Goal: Information Seeking & Learning: Learn about a topic

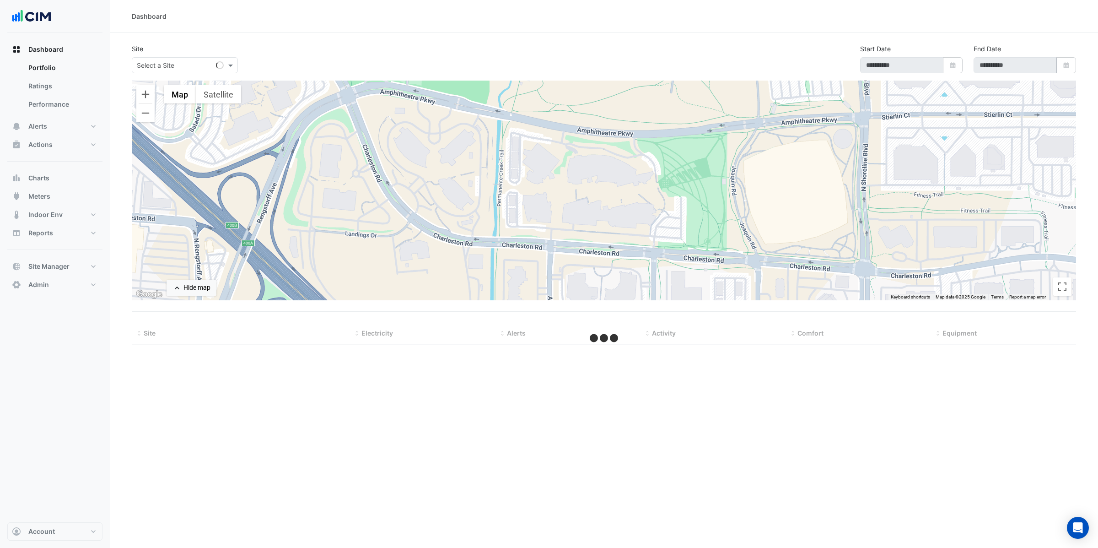
click at [162, 67] on input "text" at bounding box center [176, 66] width 78 height 10
type input "*****"
type input "**********"
select select "**"
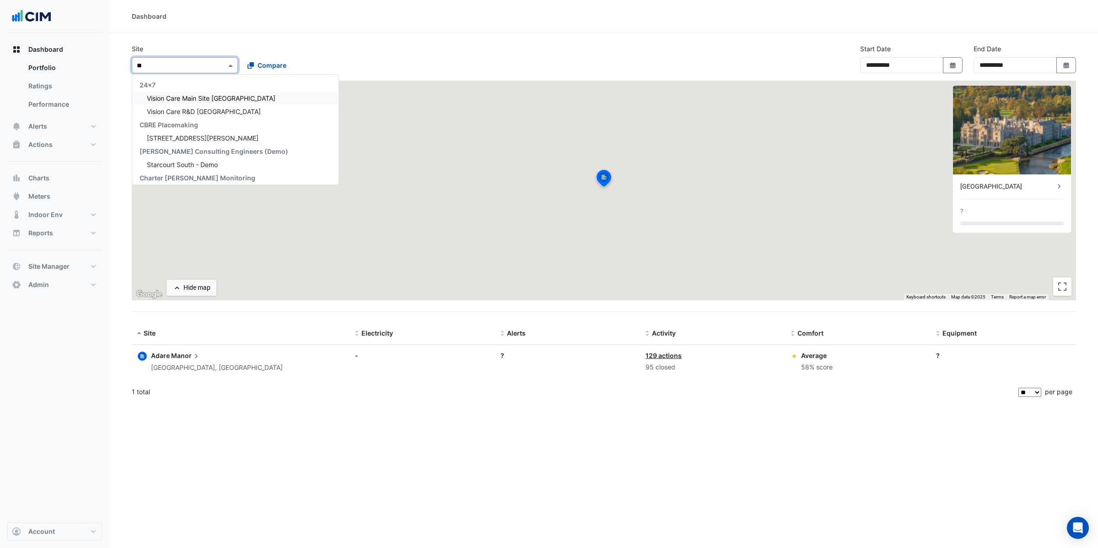
type input "*"
type input "**"
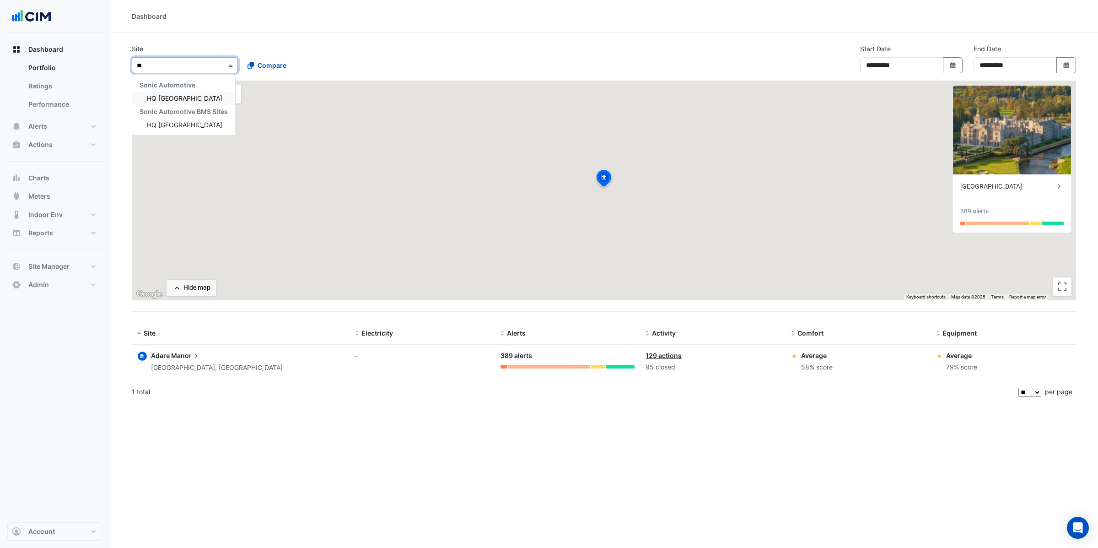
click at [165, 96] on span "HQ [GEOGRAPHIC_DATA]" at bounding box center [184, 98] width 75 height 8
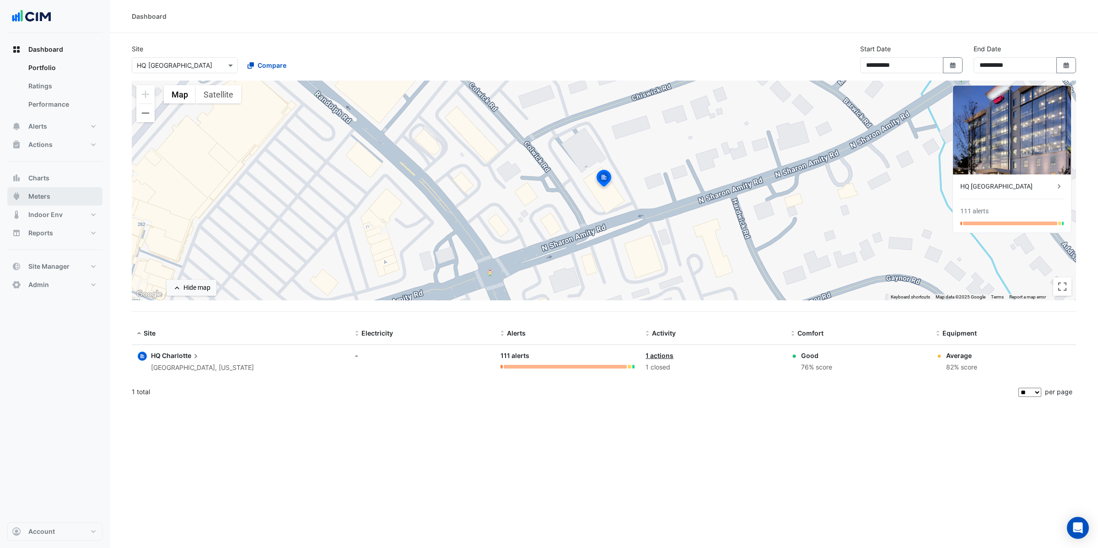
click at [43, 200] on span "Meters" at bounding box center [39, 196] width 22 height 9
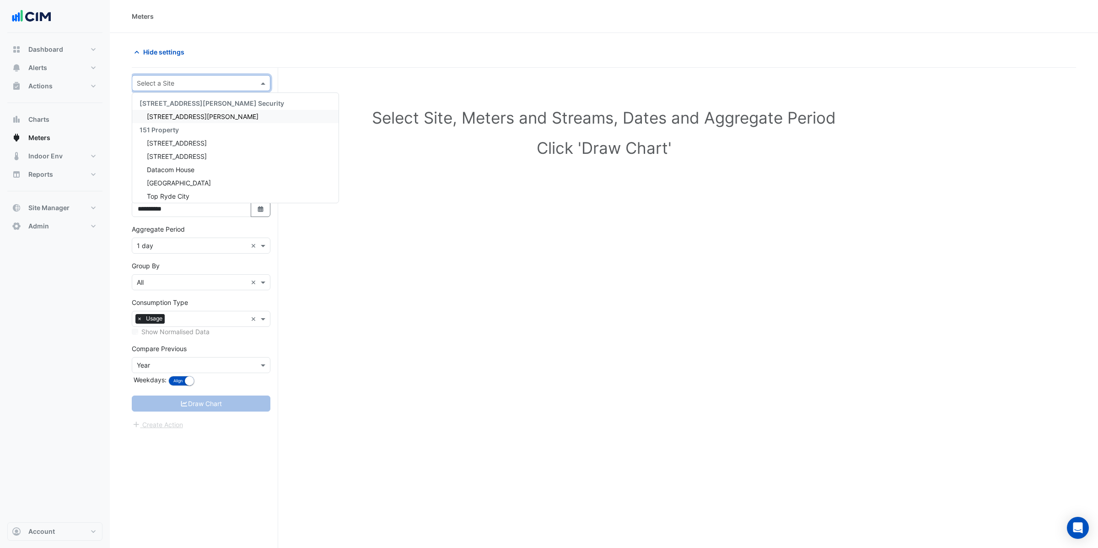
click at [153, 82] on input "text" at bounding box center [192, 84] width 110 height 10
type input "**"
click at [169, 116] on span "HQ [GEOGRAPHIC_DATA]" at bounding box center [184, 117] width 75 height 8
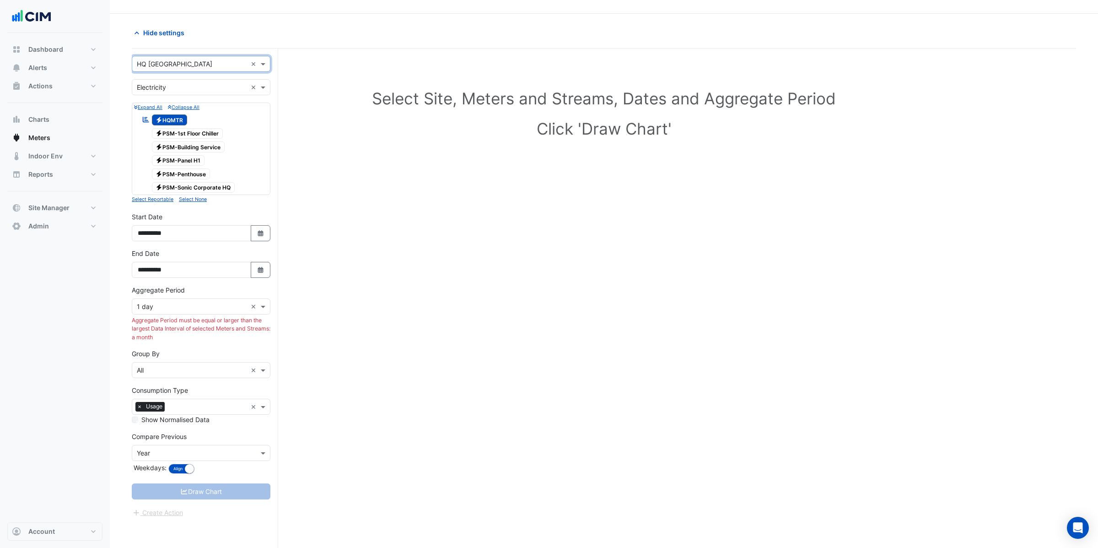
scroll to position [22, 0]
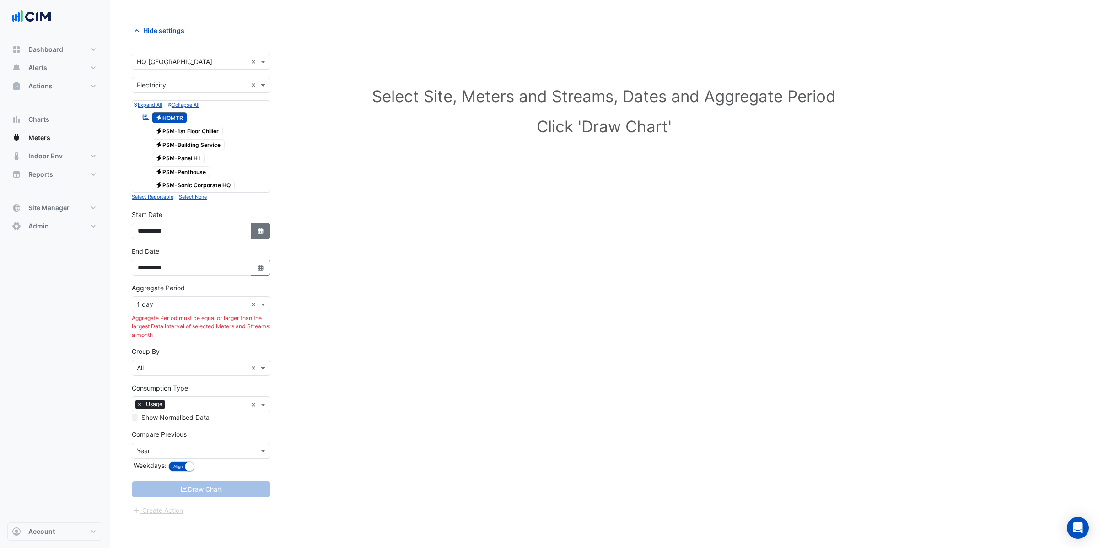
click at [260, 232] on icon "Select Date" at bounding box center [261, 231] width 8 height 6
select select "*"
select select "****"
click at [296, 136] on div "Select Site, Meters and Streams, Dates and Aggregate Period Click 'Draw Chart'" at bounding box center [604, 113] width 944 height 112
click at [257, 267] on icon "Select Date" at bounding box center [261, 267] width 8 height 6
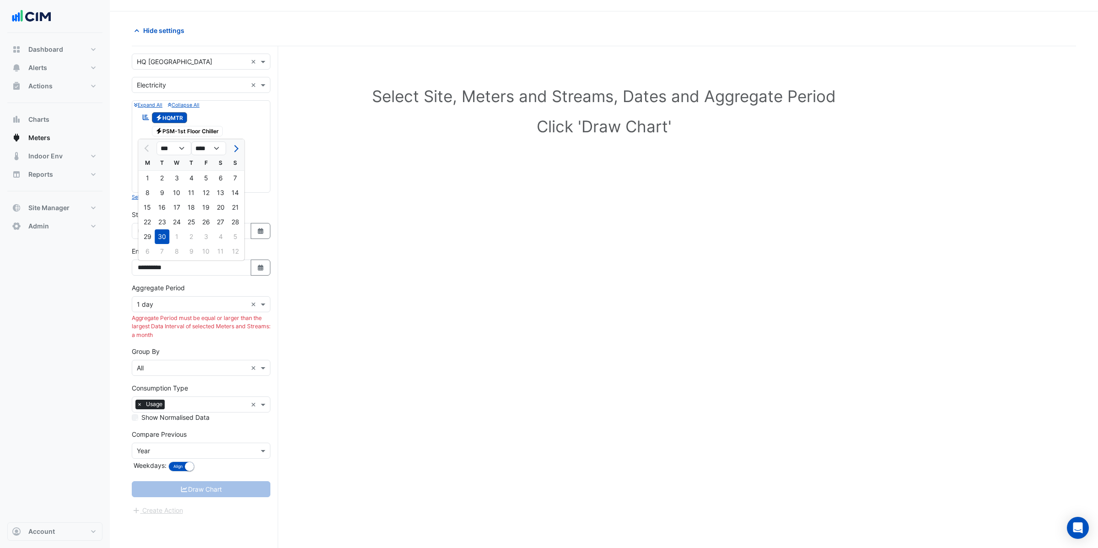
click at [162, 238] on div "30" at bounding box center [162, 236] width 15 height 15
click at [176, 306] on input "text" at bounding box center [192, 305] width 110 height 10
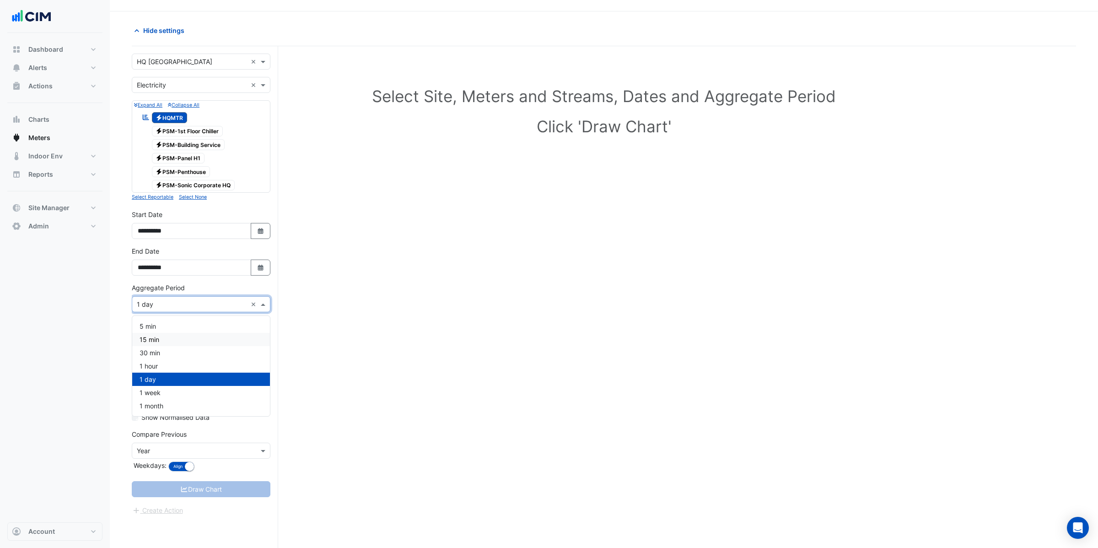
click at [158, 340] on span "15 min" at bounding box center [150, 339] width 20 height 8
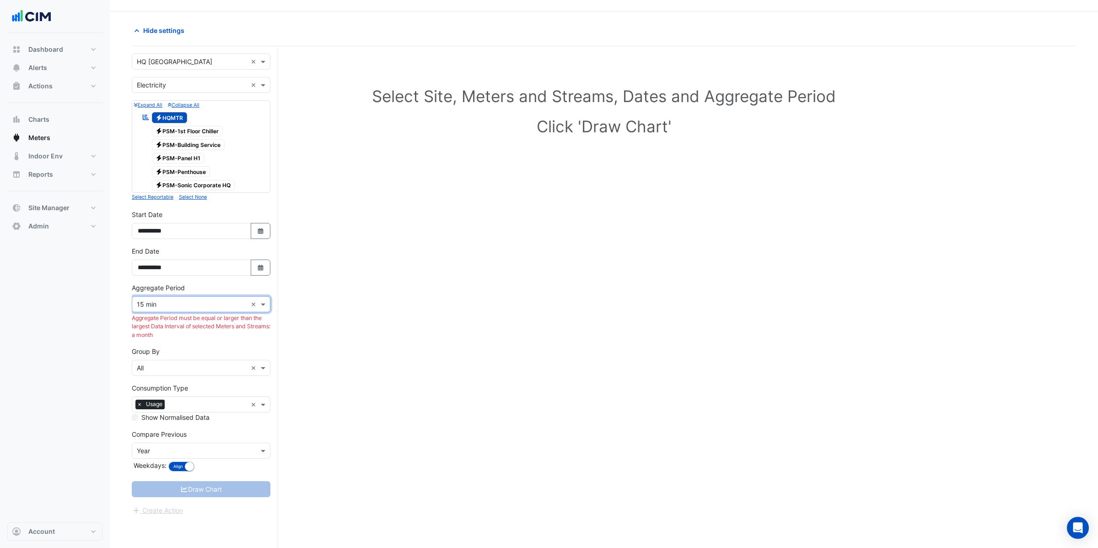
click at [191, 129] on span "Electricity PSM-1st Floor Chiller" at bounding box center [187, 131] width 71 height 11
click at [189, 142] on span "Electricity PSM-Building Service" at bounding box center [188, 144] width 73 height 11
click at [188, 161] on span "Electricity PSM-Panel H1" at bounding box center [178, 158] width 53 height 11
click at [188, 172] on span "Electricity PSM-Penthouse" at bounding box center [181, 171] width 59 height 11
click at [188, 183] on span "Electricity PSM-Sonic Corporate HQ" at bounding box center [193, 185] width 83 height 11
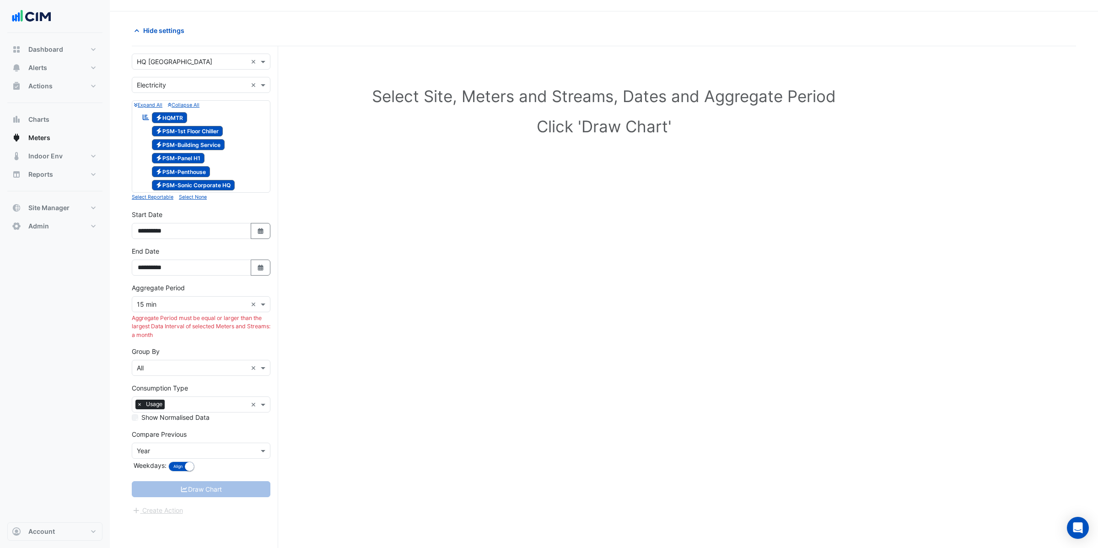
scroll to position [35, 0]
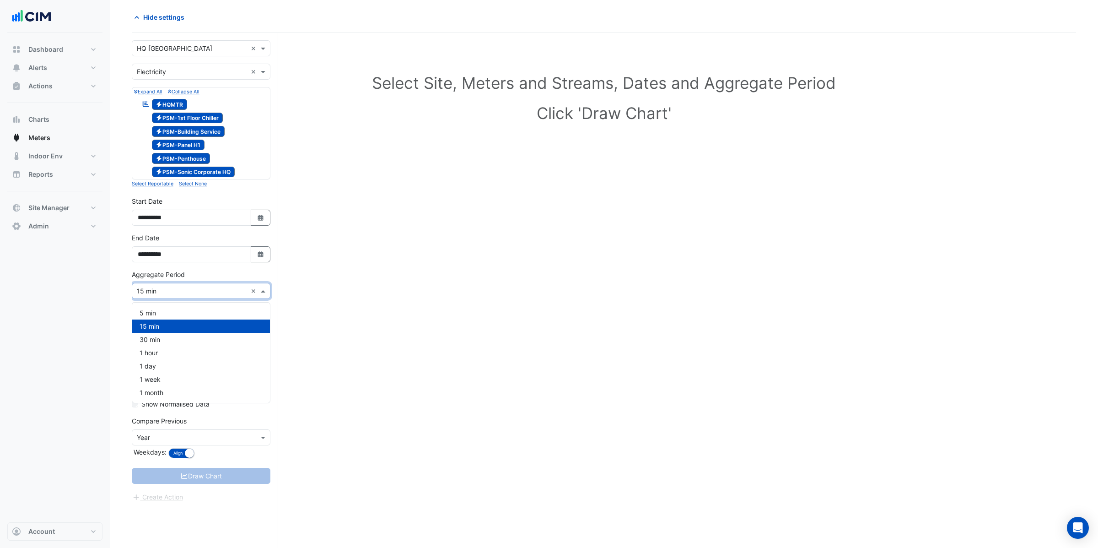
click at [263, 291] on span at bounding box center [263, 291] width 11 height 10
click at [161, 393] on span "1 month" at bounding box center [152, 392] width 24 height 8
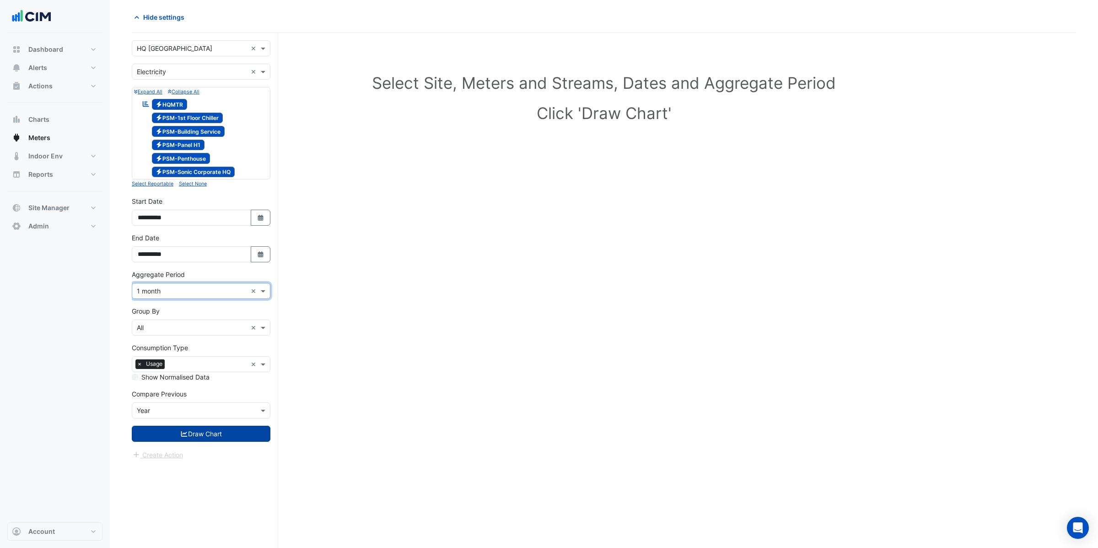
click at [212, 438] on button "Draw Chart" at bounding box center [201, 433] width 139 height 16
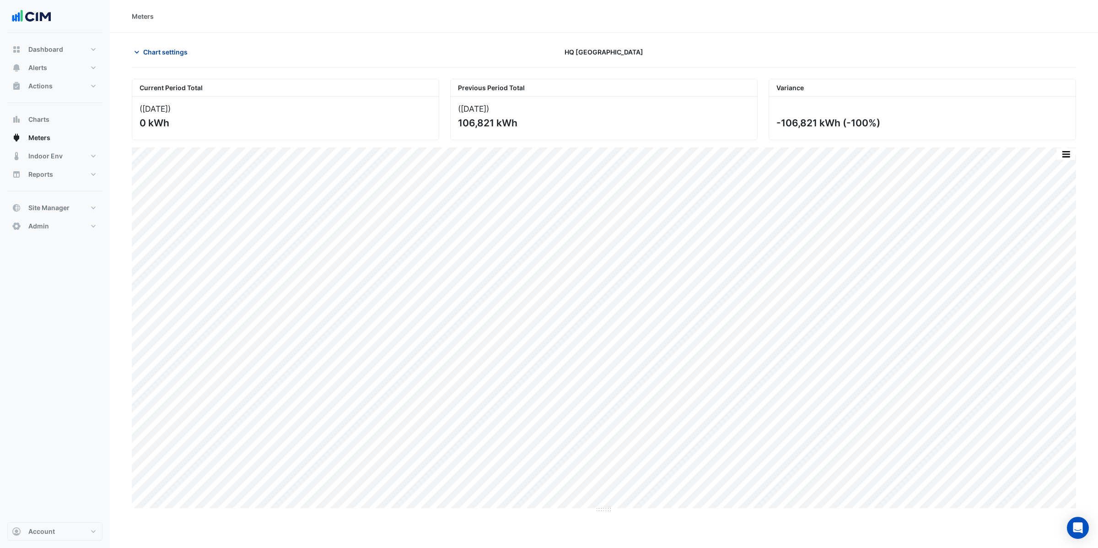
click at [163, 52] on span "Chart settings" at bounding box center [165, 52] width 44 height 10
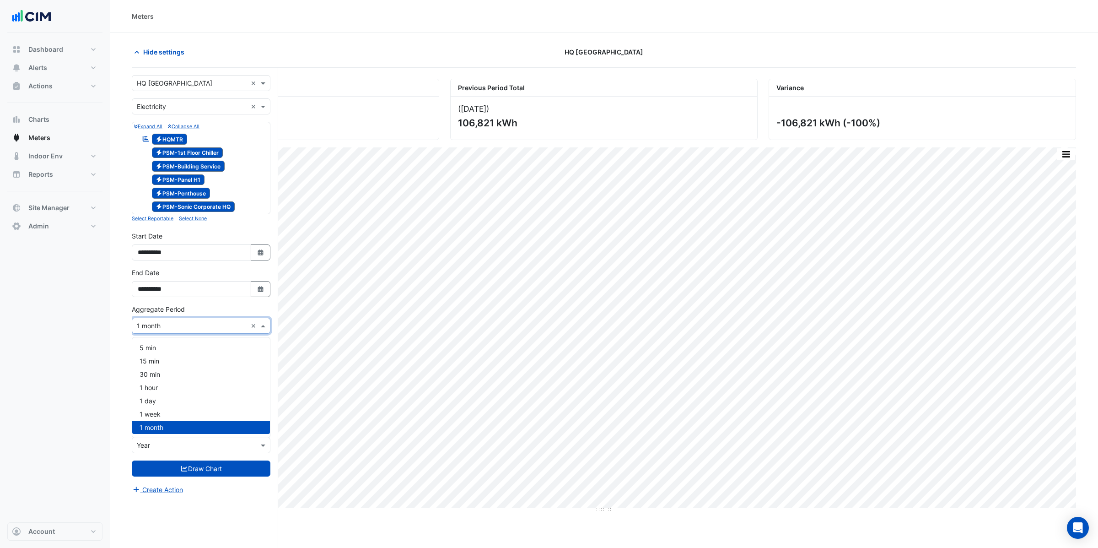
click at [182, 329] on input "text" at bounding box center [192, 326] width 110 height 10
click at [160, 385] on div "1 hour" at bounding box center [201, 387] width 138 height 13
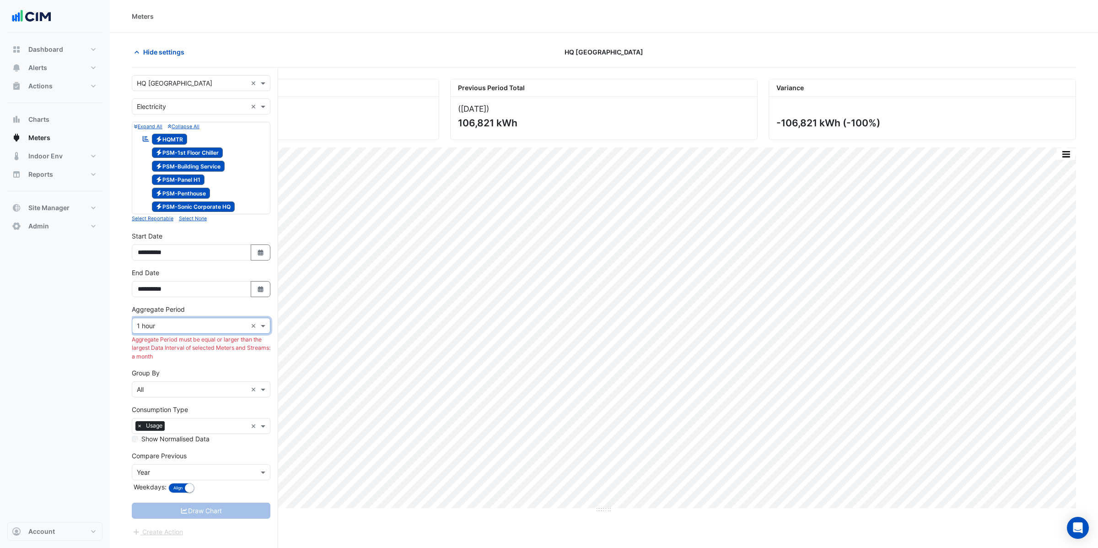
click at [163, 389] on input "text" at bounding box center [192, 390] width 110 height 10
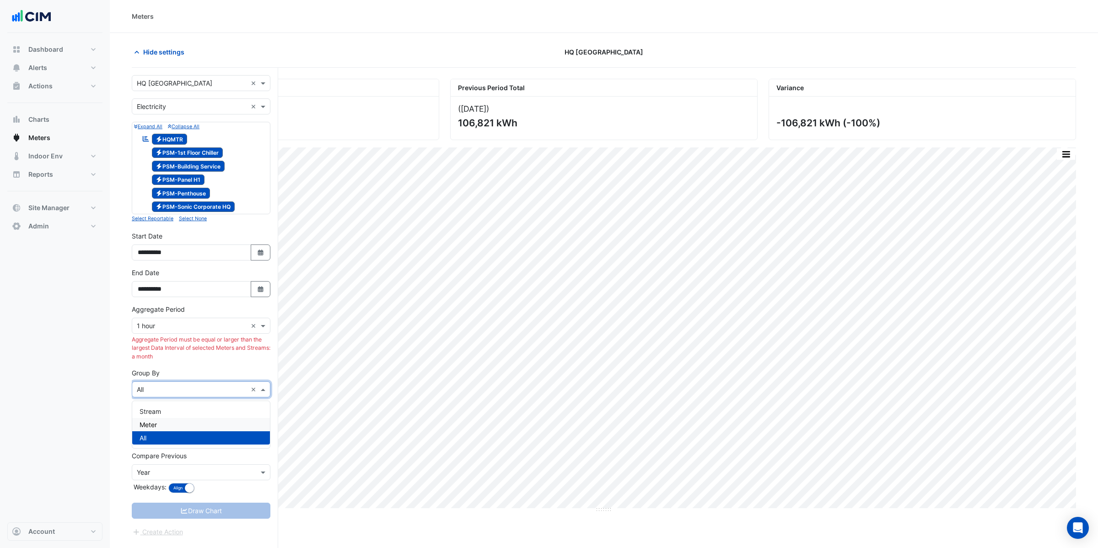
click at [159, 427] on div "Meter" at bounding box center [201, 424] width 138 height 13
click at [263, 327] on span at bounding box center [263, 326] width 11 height 10
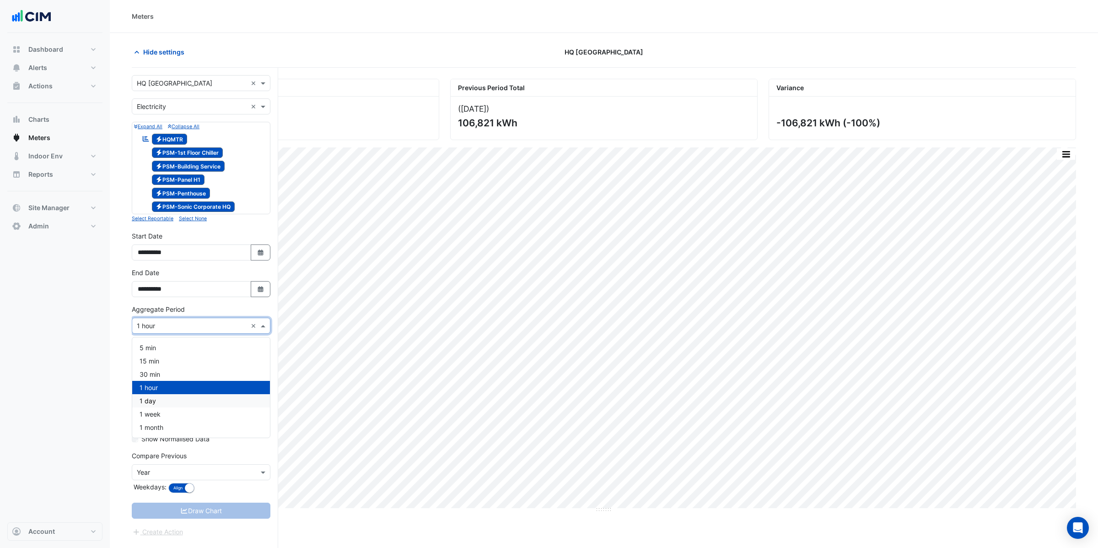
click at [148, 403] on span "1 day" at bounding box center [148, 401] width 16 height 8
click at [172, 388] on input "text" at bounding box center [192, 390] width 110 height 10
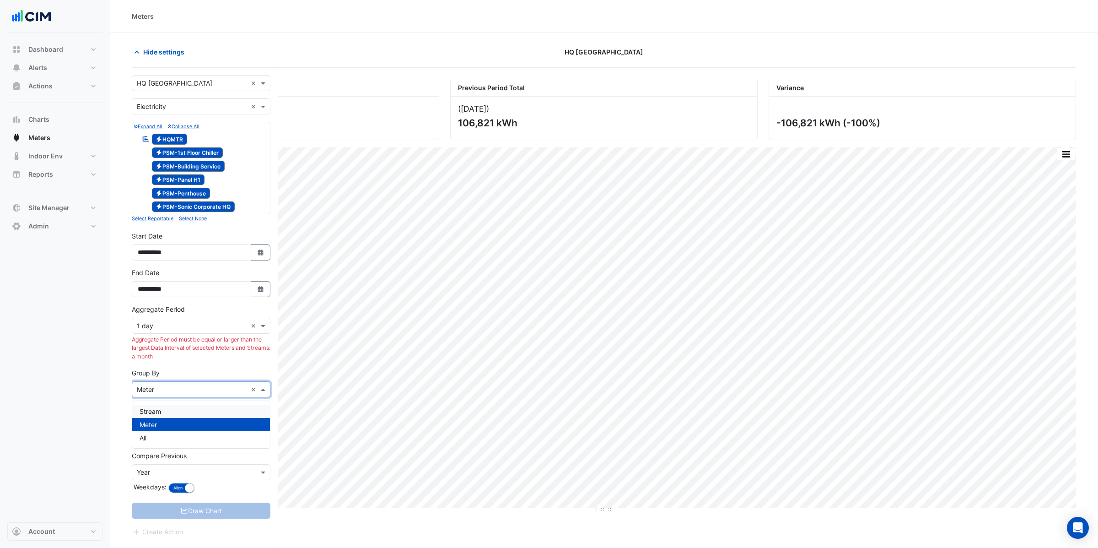
click at [157, 412] on span "Stream" at bounding box center [151, 411] width 22 height 8
click at [176, 391] on input "text" at bounding box center [192, 390] width 110 height 10
click at [153, 430] on div "Meter" at bounding box center [201, 424] width 138 height 13
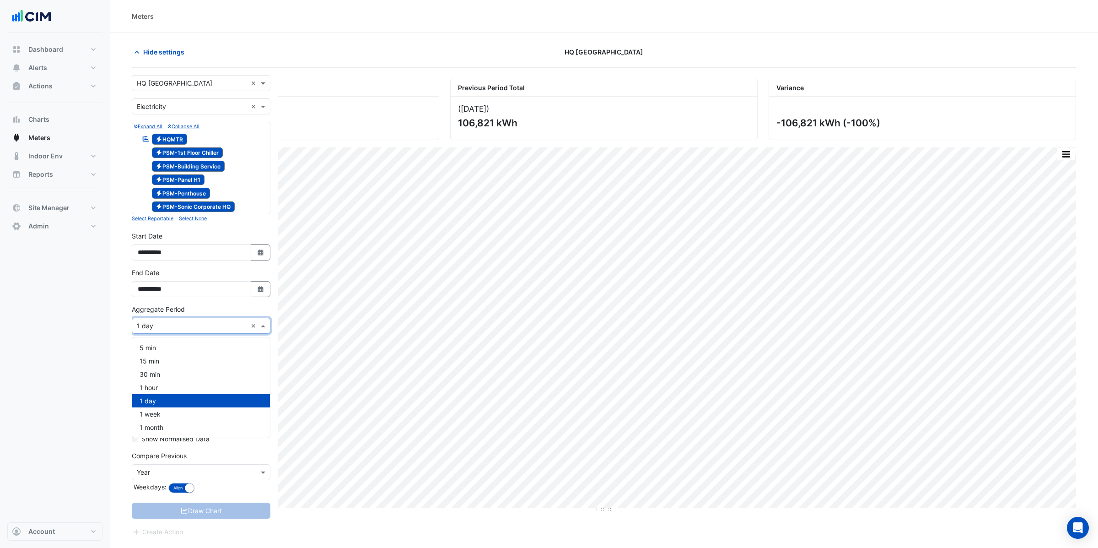
click at [168, 327] on input "text" at bounding box center [192, 326] width 110 height 10
click at [153, 414] on span "1 week" at bounding box center [150, 414] width 21 height 8
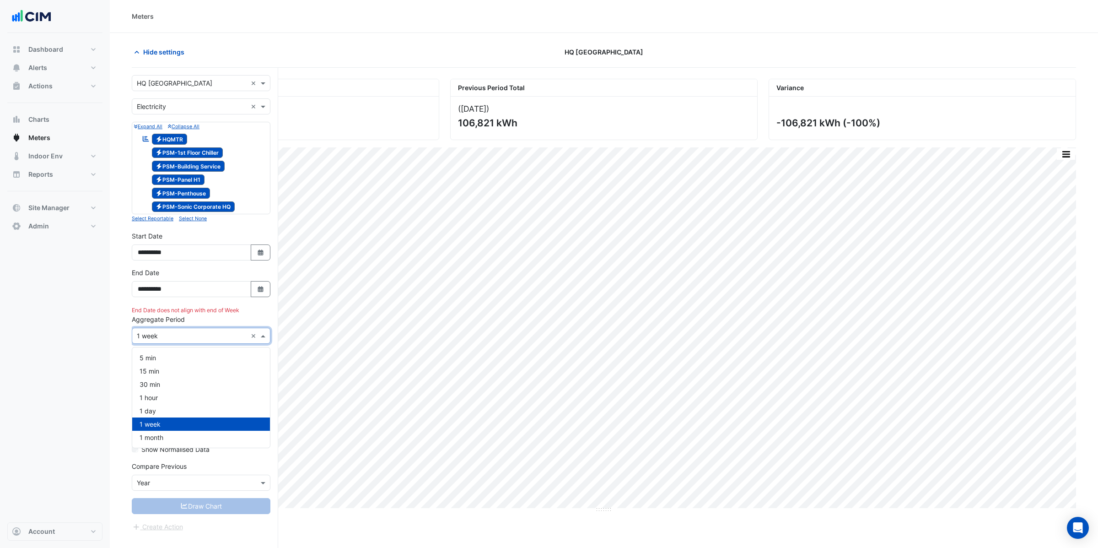
click at [171, 338] on input "text" at bounding box center [192, 336] width 110 height 10
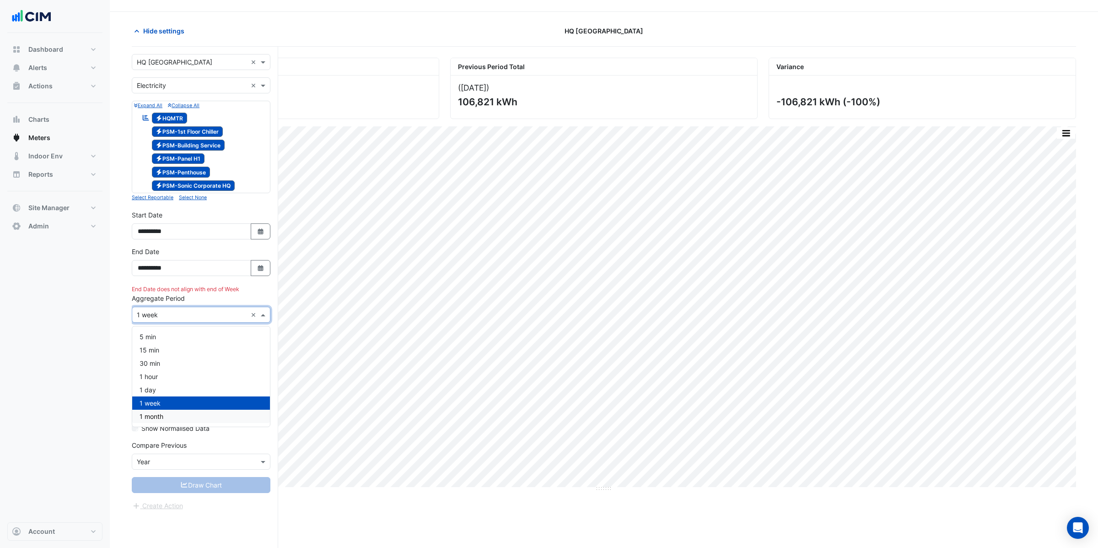
click at [156, 417] on span "1 month" at bounding box center [152, 416] width 24 height 8
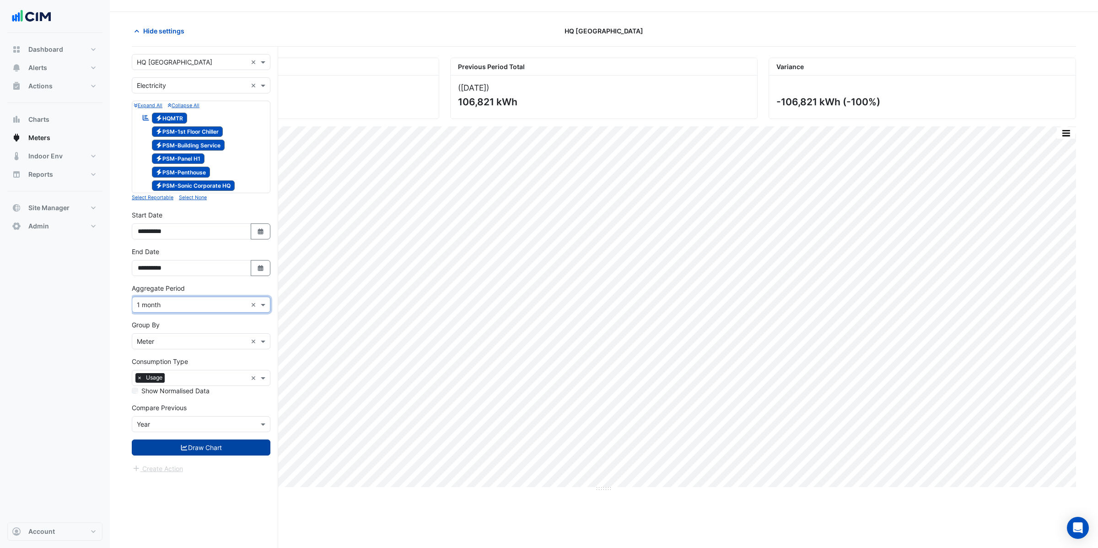
click at [206, 449] on button "Draw Chart" at bounding box center [201, 447] width 139 height 16
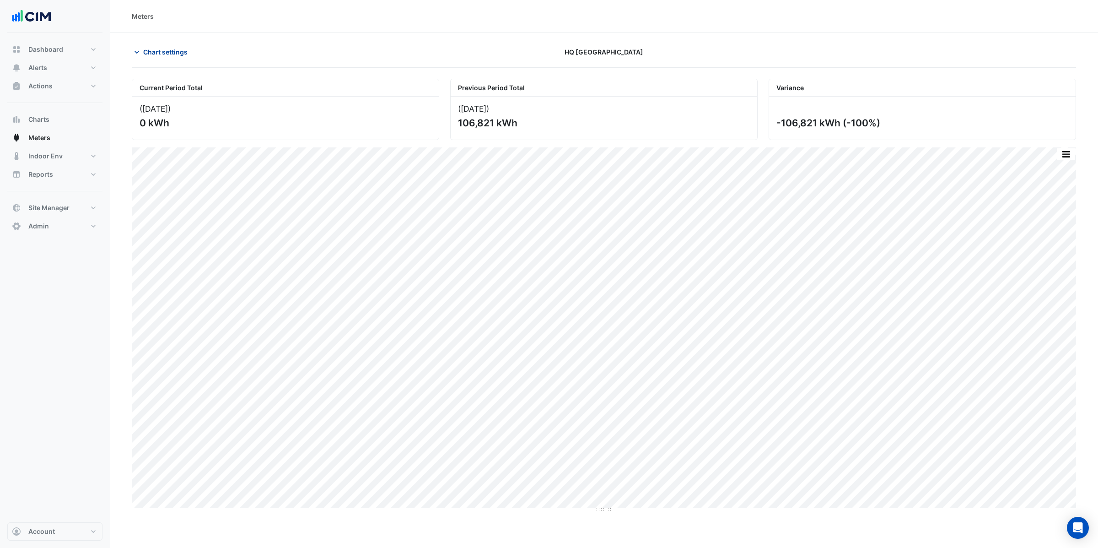
click at [161, 50] on span "Chart settings" at bounding box center [165, 52] width 44 height 10
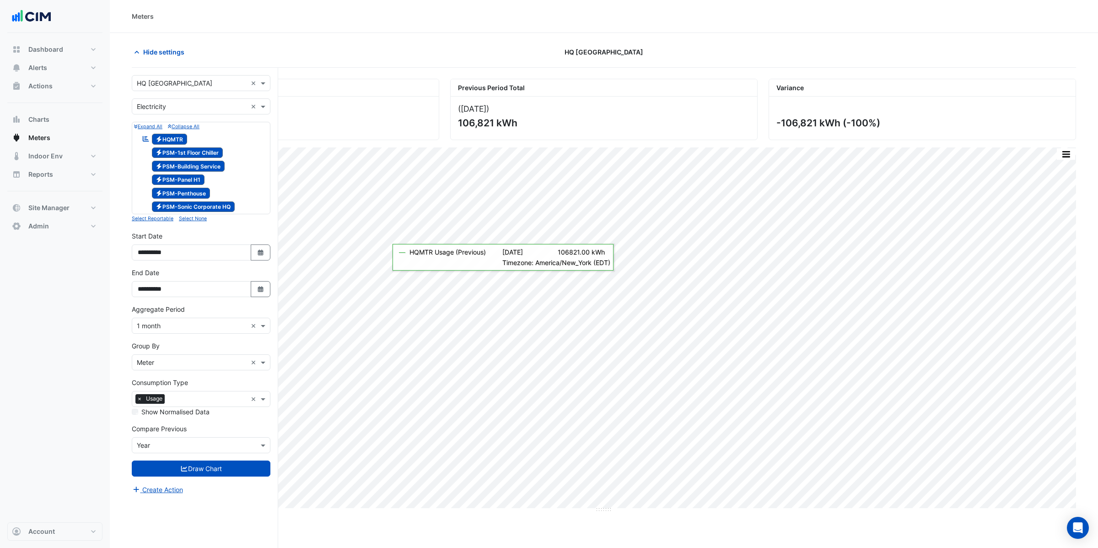
click at [215, 326] on input "text" at bounding box center [192, 326] width 110 height 10
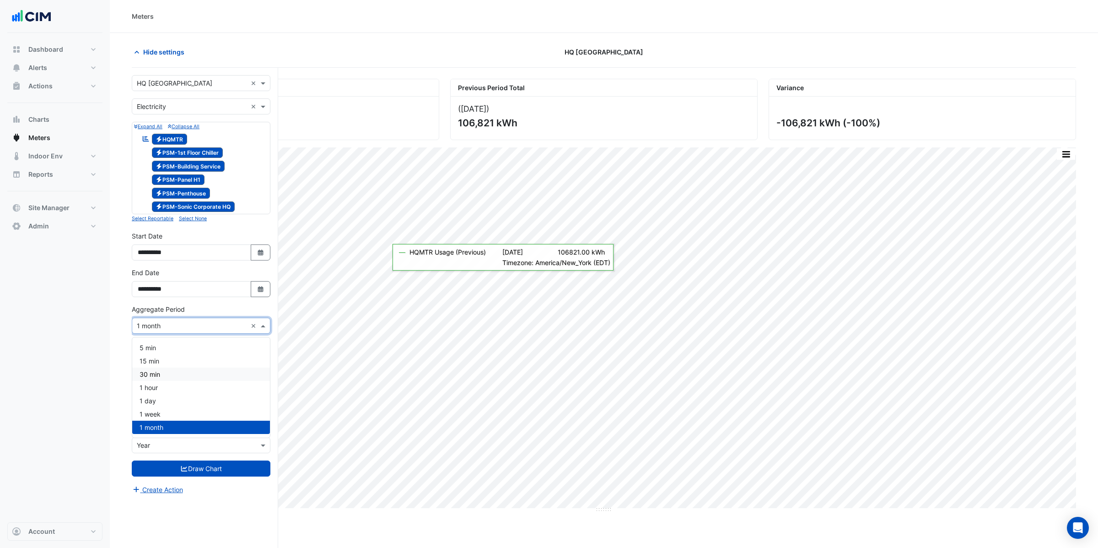
click at [182, 376] on div "30 min" at bounding box center [201, 373] width 138 height 13
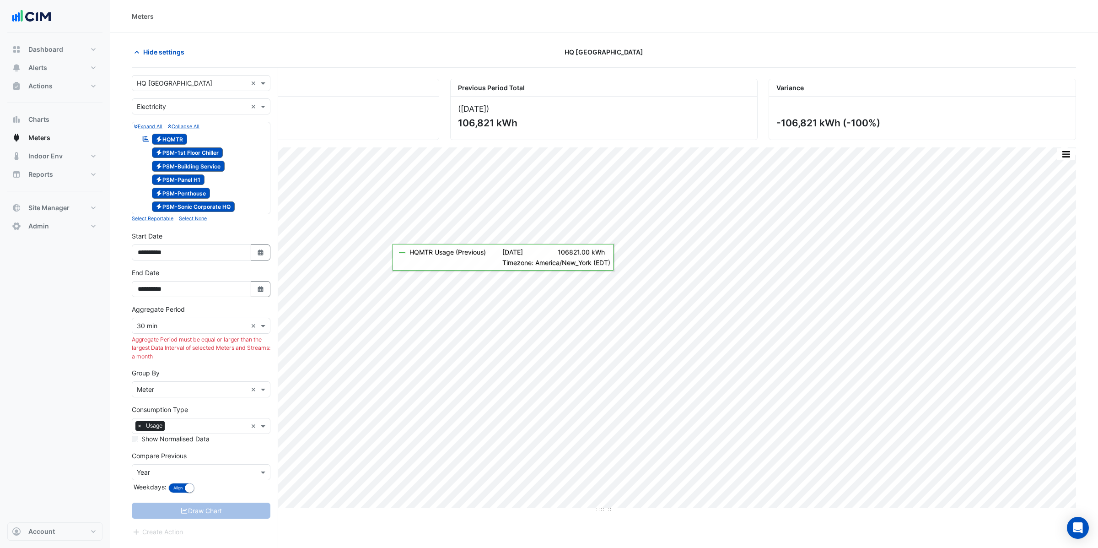
drag, startPoint x: 132, startPoint y: 342, endPoint x: 239, endPoint y: 361, distance: 108.8
click at [239, 361] on div "Aggregate Period must be equal or larger than the largest Data Interval of sele…" at bounding box center [201, 347] width 139 height 25
click at [213, 365] on form "× HQ Charlotte × × Electricity × Expand All Collapse All Reportable Electricity…" at bounding box center [201, 306] width 139 height 462
click at [258, 256] on icon "Select Date" at bounding box center [261, 252] width 8 height 6
select select "*"
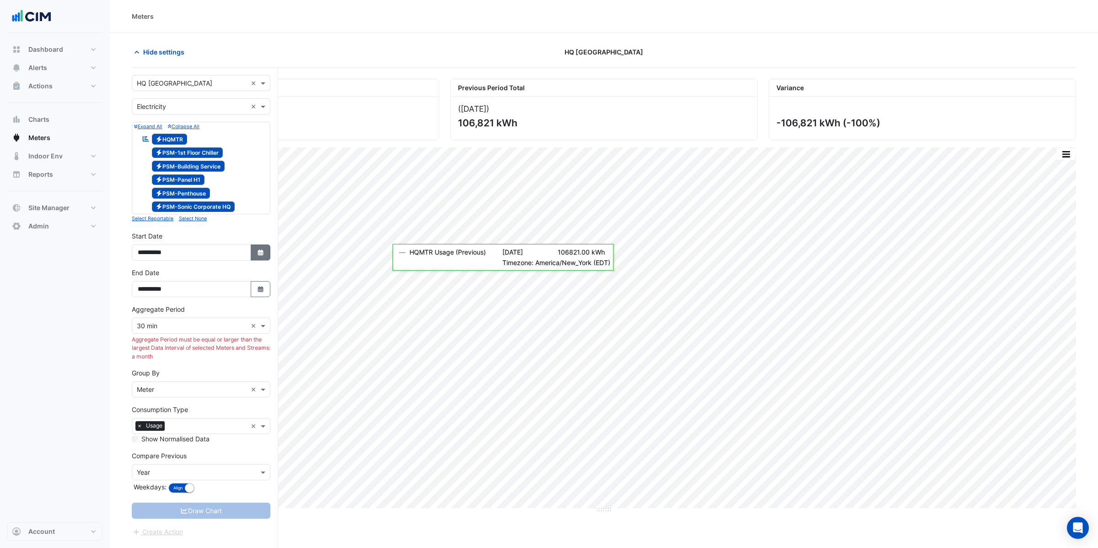
select select "****"
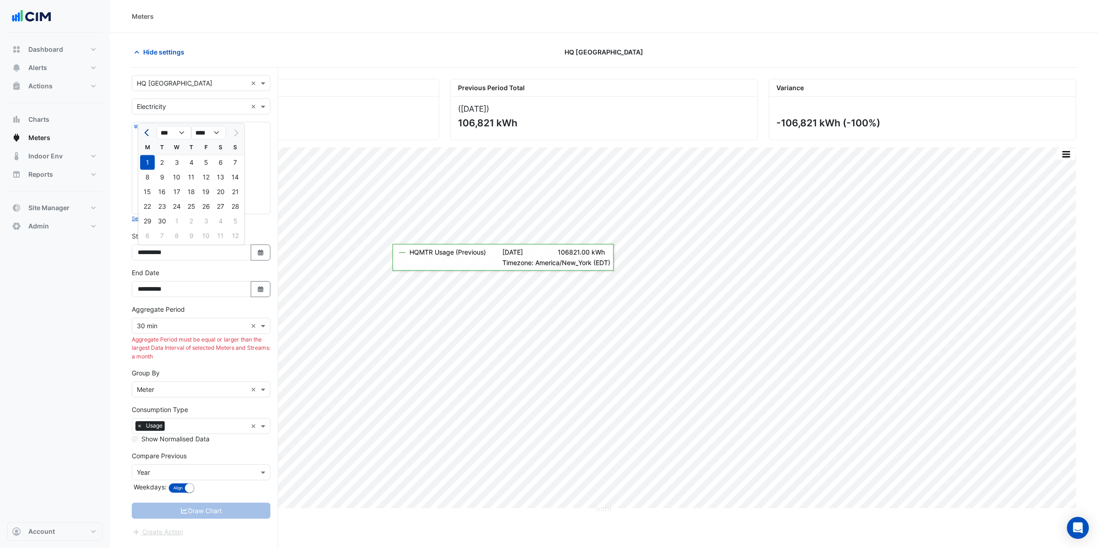
click at [146, 130] on span "Previous month" at bounding box center [148, 132] width 7 height 7
select select "*"
click at [163, 191] on div "12" at bounding box center [162, 191] width 15 height 15
type input "**********"
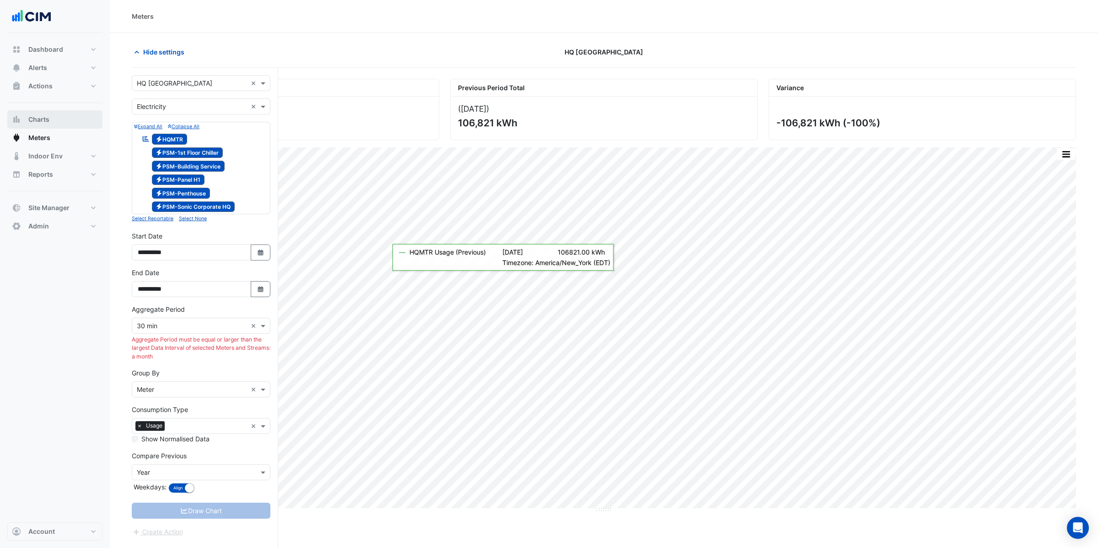
click at [36, 121] on span "Charts" at bounding box center [38, 119] width 21 height 9
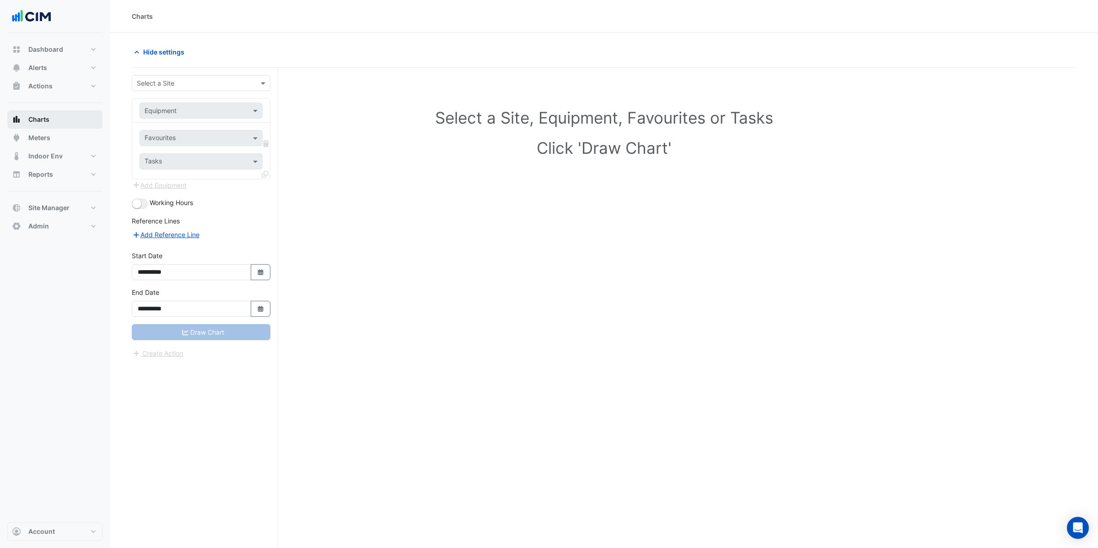
scroll to position [0, 0]
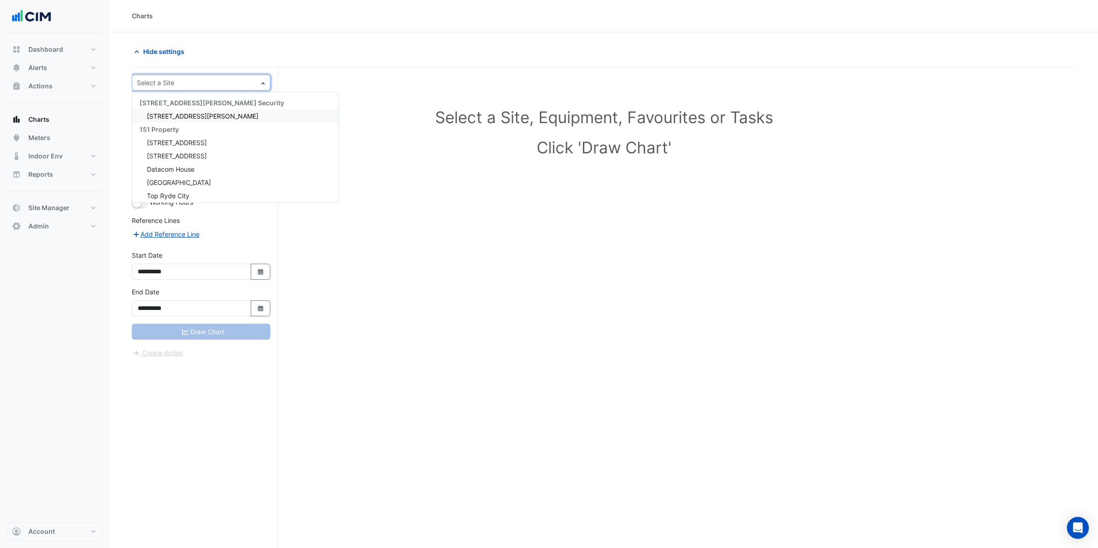
click at [204, 89] on div "Select a Site" at bounding box center [201, 83] width 139 height 16
type input "**"
click at [171, 114] on span "HQ [GEOGRAPHIC_DATA]" at bounding box center [184, 116] width 75 height 8
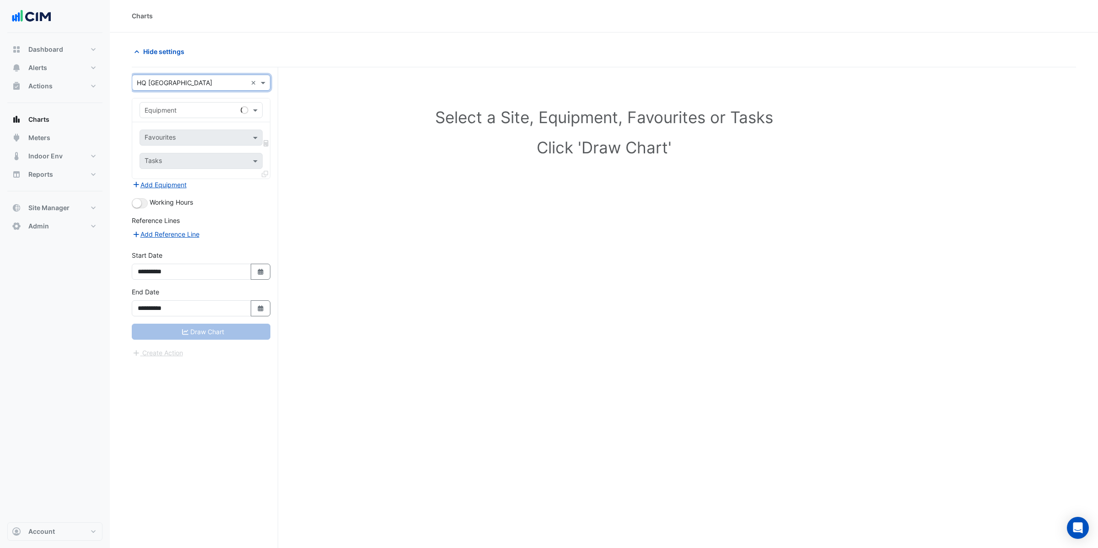
click at [173, 112] on input "text" at bounding box center [192, 111] width 95 height 10
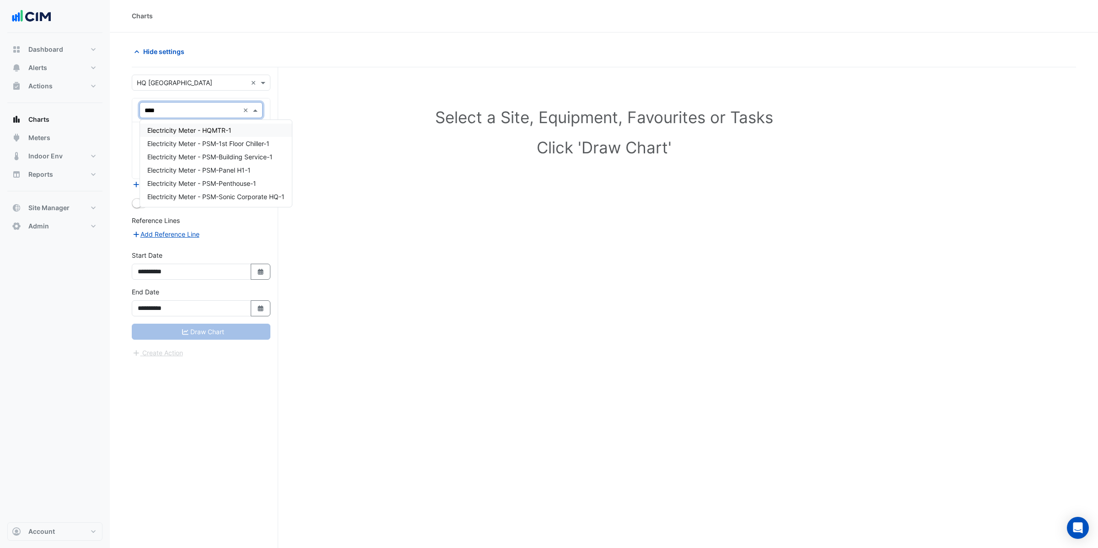
type input "*****"
click at [182, 128] on span "Electricity Meter - HQMTR-1" at bounding box center [189, 130] width 84 height 8
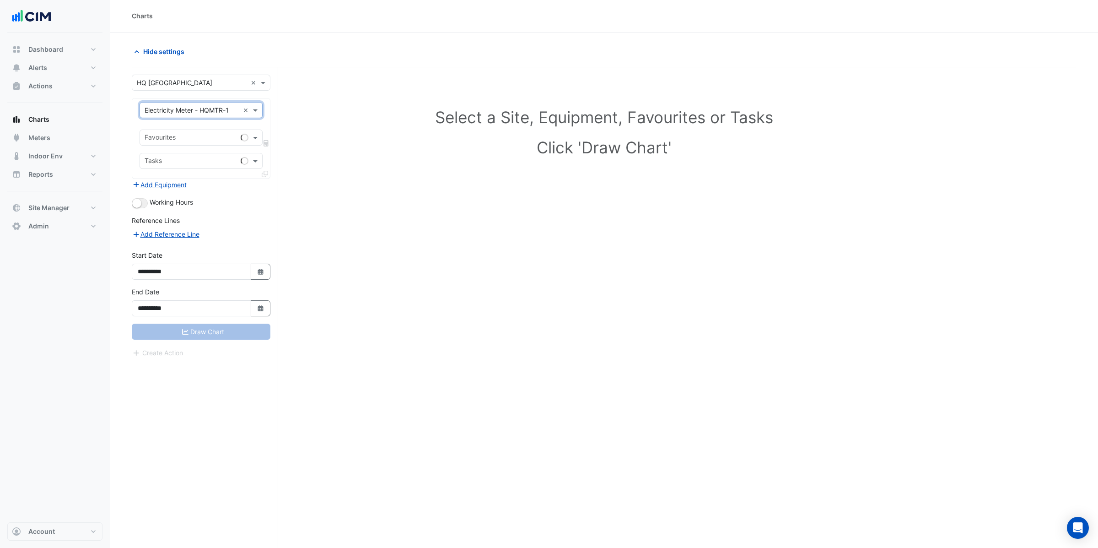
click at [174, 140] on input "text" at bounding box center [191, 139] width 92 height 10
click at [208, 113] on input "text" at bounding box center [192, 111] width 95 height 10
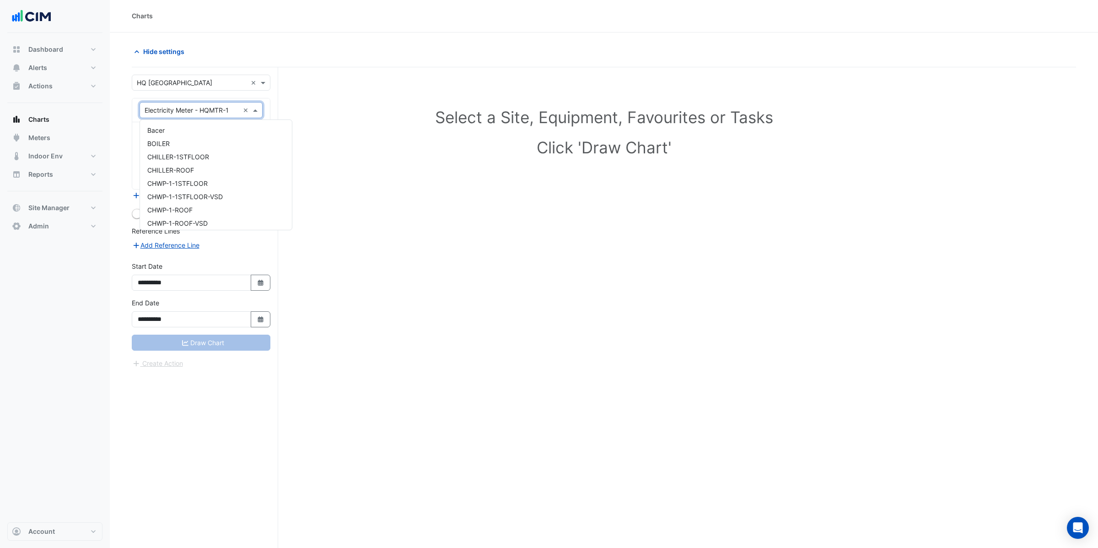
scroll to position [188, 0]
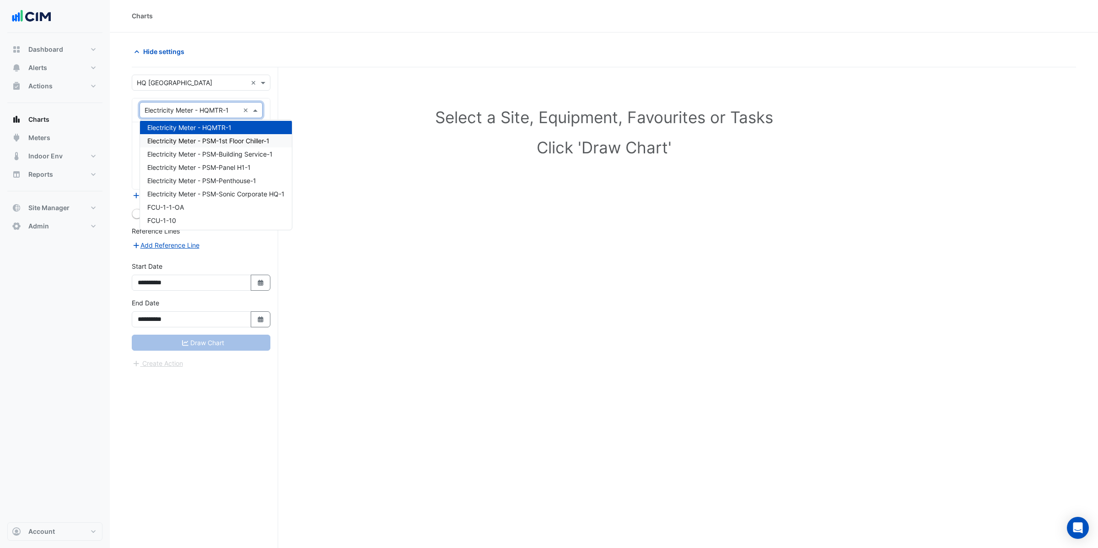
click at [197, 139] on span "Electricity Meter - PSM-1st Floor Chiller-1" at bounding box center [208, 141] width 122 height 8
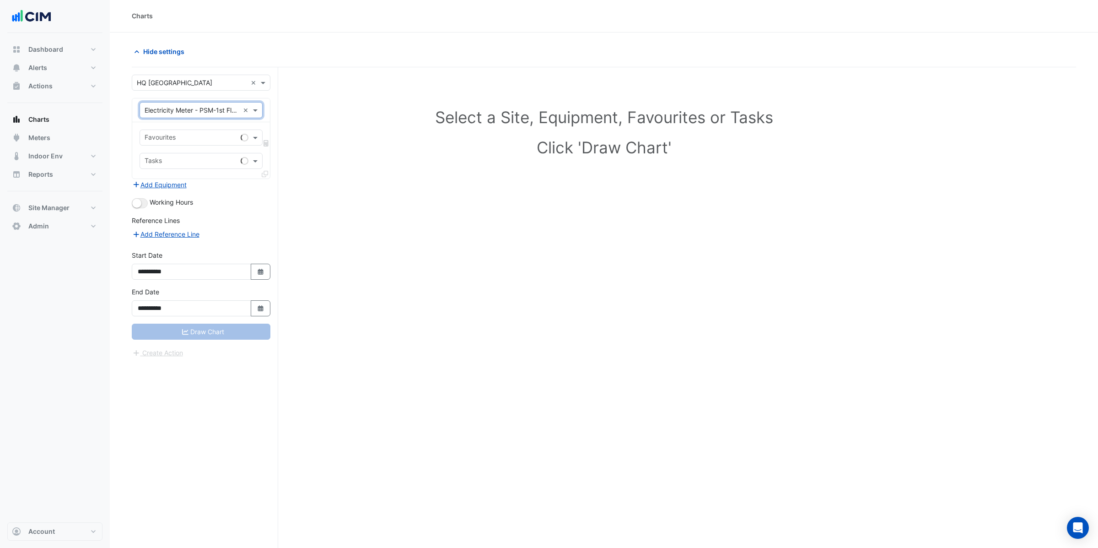
click at [201, 116] on div "× Electricity Meter - PSM-1st Floor Chiller-1 ×" at bounding box center [201, 110] width 123 height 16
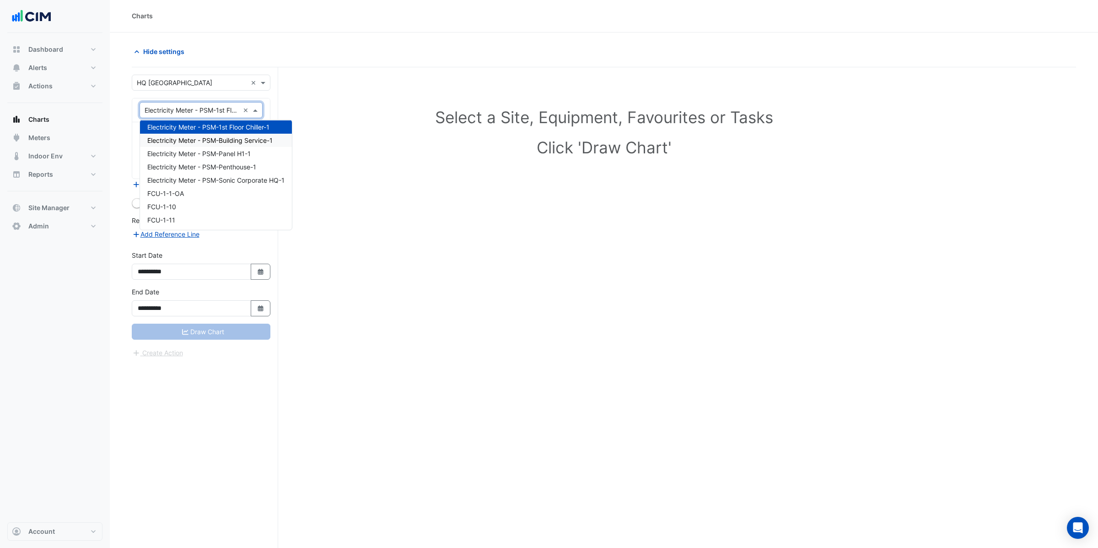
click at [201, 140] on span "Electricity Meter - PSM-Building Service-1" at bounding box center [209, 140] width 125 height 8
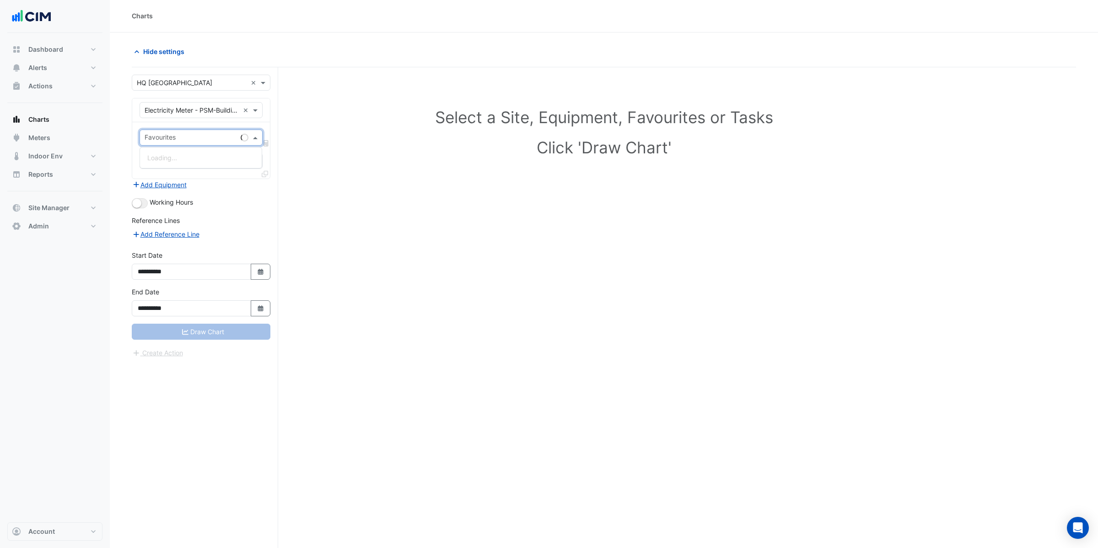
click at [197, 140] on input "text" at bounding box center [191, 139] width 92 height 10
click at [210, 113] on input "text" at bounding box center [192, 111] width 95 height 10
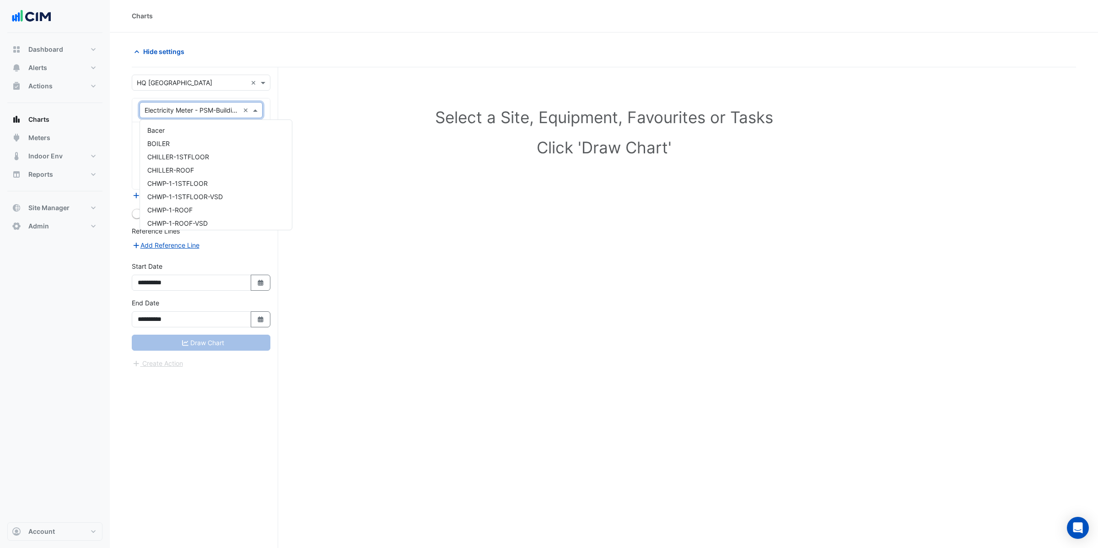
scroll to position [215, 0]
click at [225, 245] on div "Add Reference Line" at bounding box center [201, 244] width 139 height 11
click at [169, 139] on input "text" at bounding box center [196, 139] width 102 height 10
click at [190, 161] on span "Active Energy Final Substituted - Export" at bounding box center [207, 158] width 120 height 8
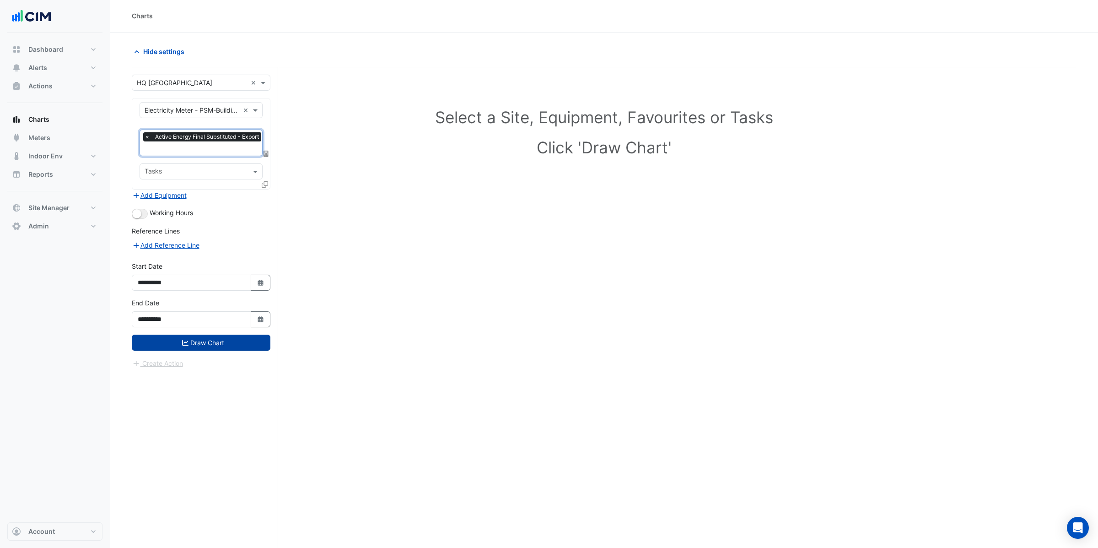
click at [191, 344] on button "Draw Chart" at bounding box center [201, 342] width 139 height 16
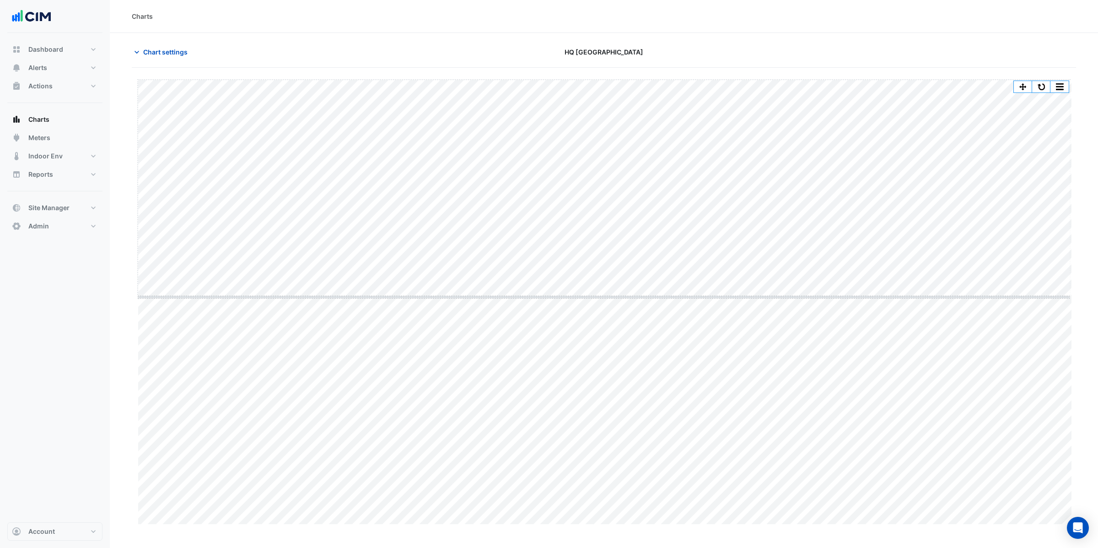
drag, startPoint x: 602, startPoint y: 524, endPoint x: 589, endPoint y: 295, distance: 229.6
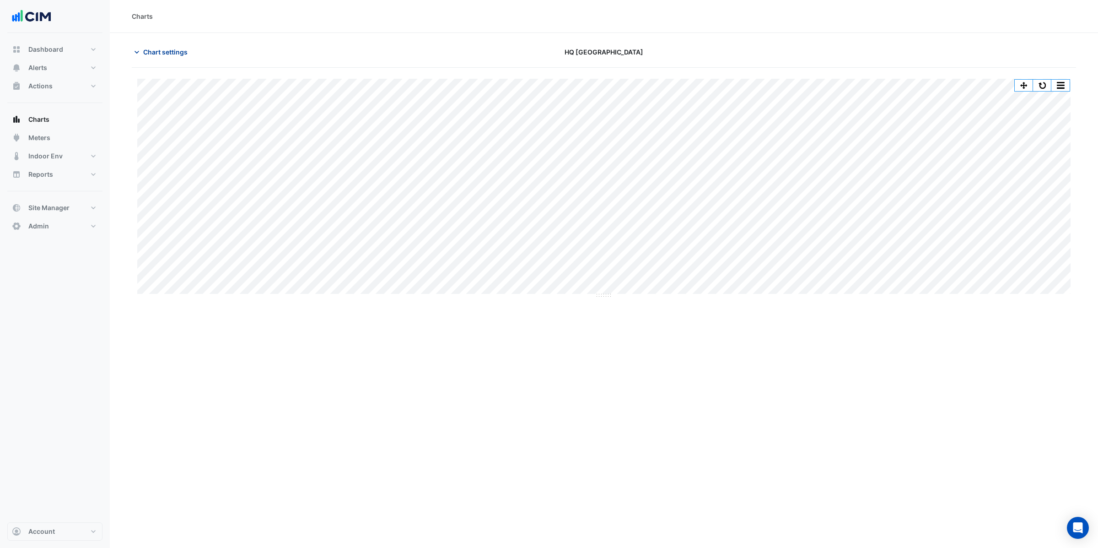
click at [159, 49] on span "Chart settings" at bounding box center [165, 52] width 44 height 10
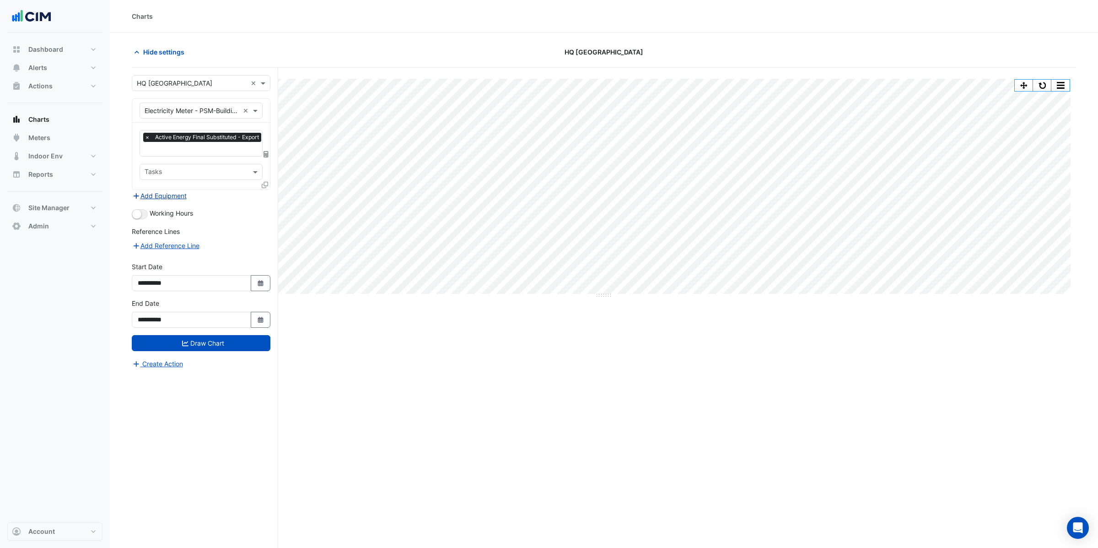
click at [159, 192] on button "Add Equipment" at bounding box center [159, 195] width 55 height 11
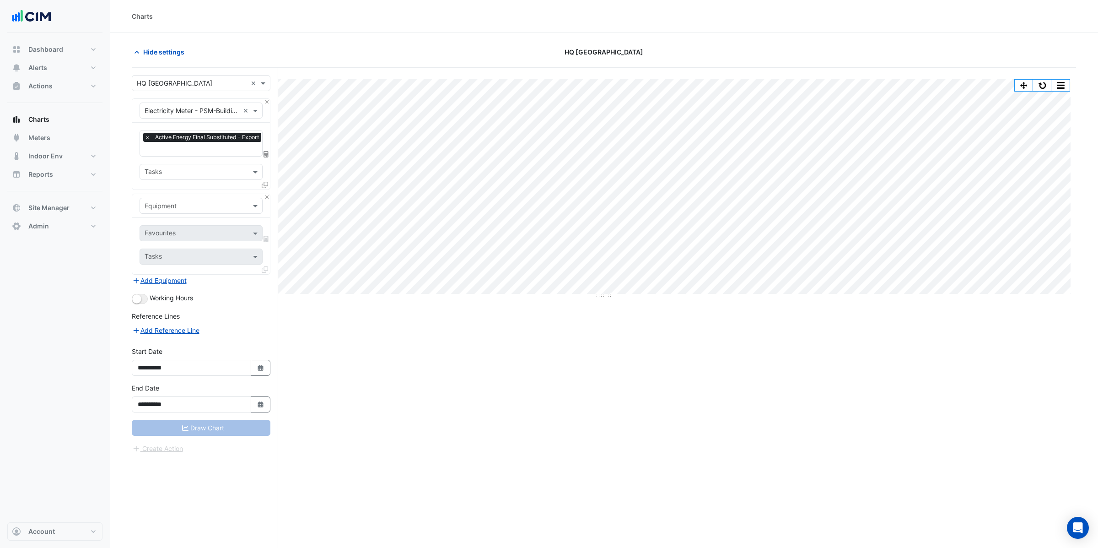
click at [177, 206] on input "text" at bounding box center [192, 206] width 95 height 10
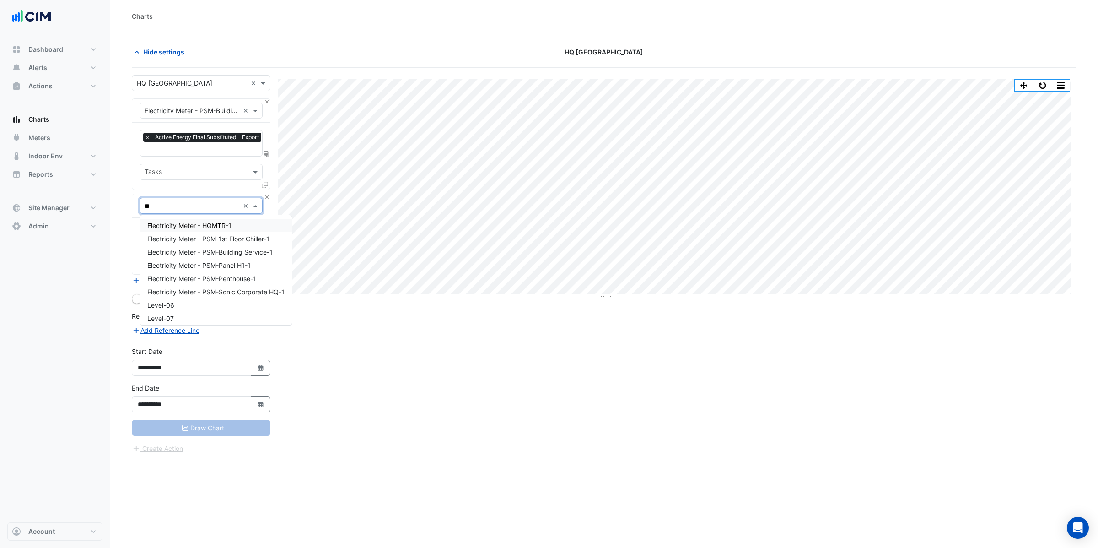
type input "*"
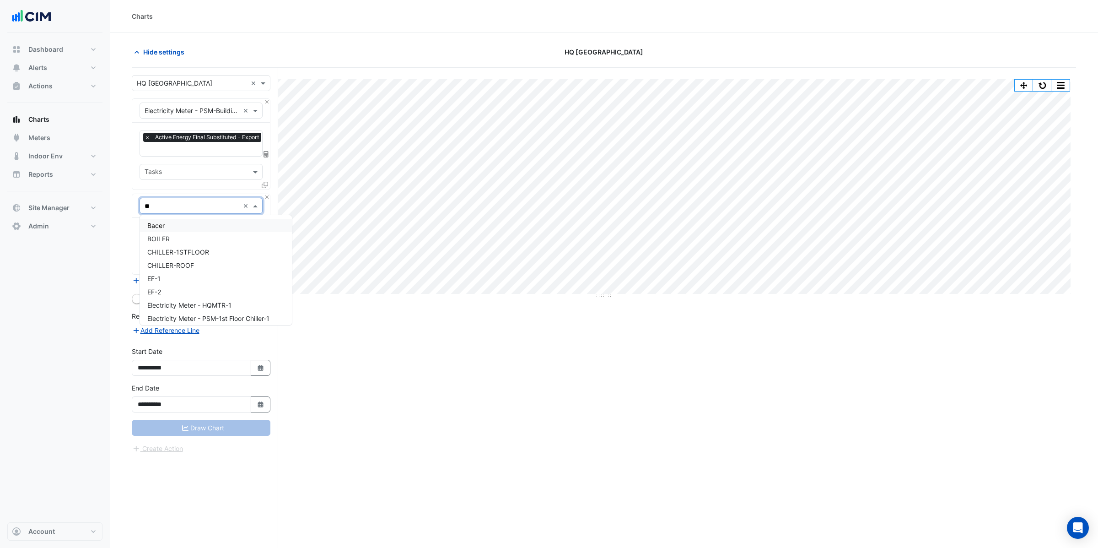
type input "***"
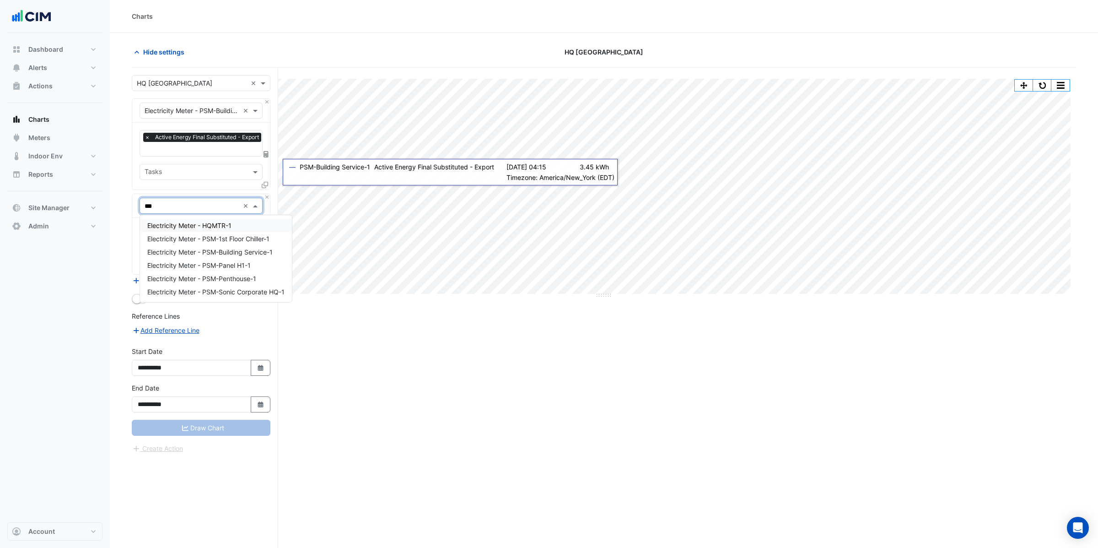
click at [207, 226] on span "Electricity Meter - HQMTR-1" at bounding box center [189, 225] width 84 height 8
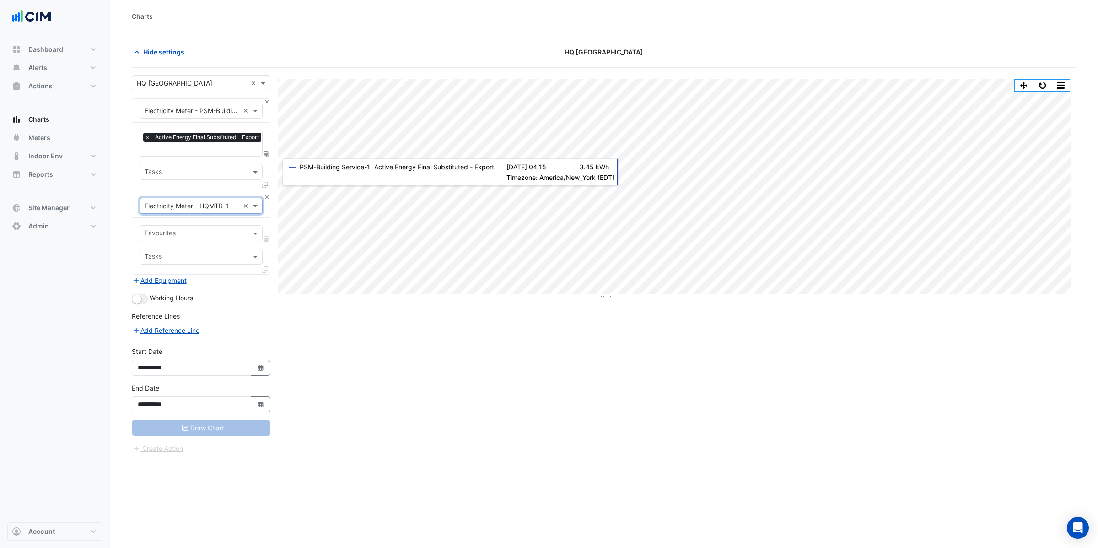
click at [178, 232] on input "text" at bounding box center [196, 234] width 102 height 10
click at [179, 253] on span "Active Energy Actual - Export" at bounding box center [191, 253] width 88 height 8
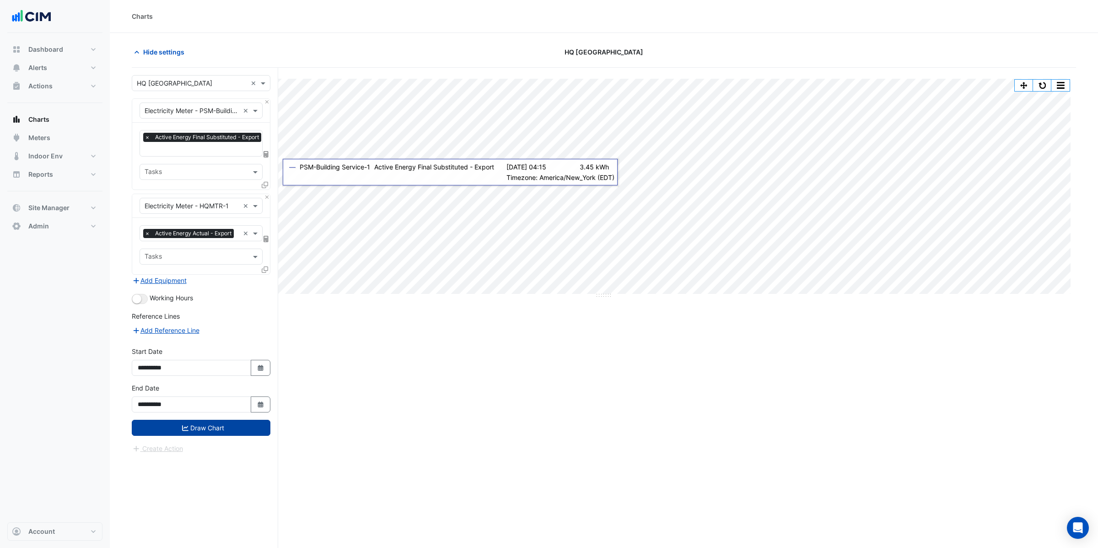
click at [204, 436] on button "Draw Chart" at bounding box center [201, 428] width 139 height 16
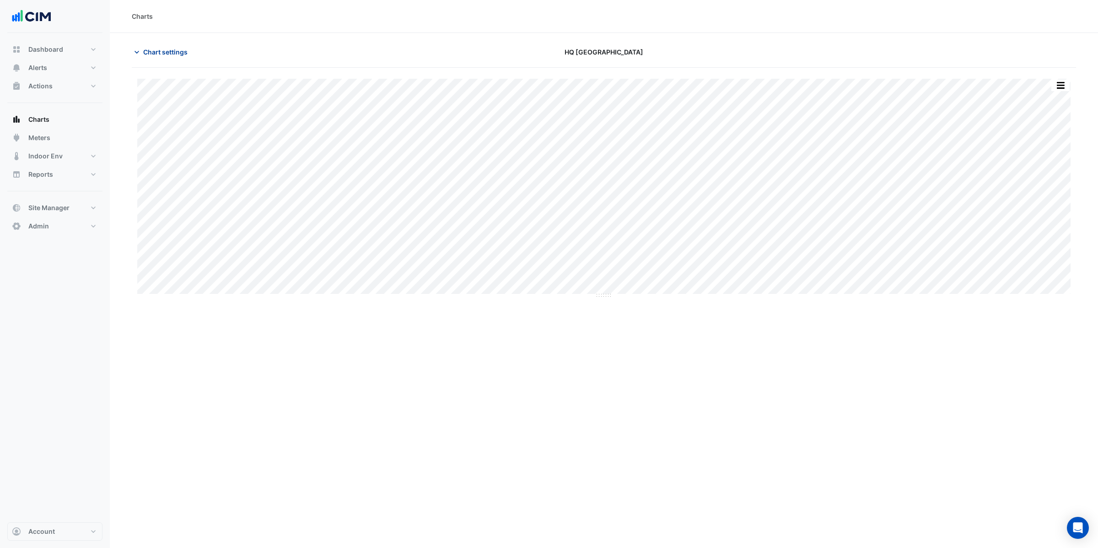
click at [157, 49] on span "Chart settings" at bounding box center [165, 52] width 44 height 10
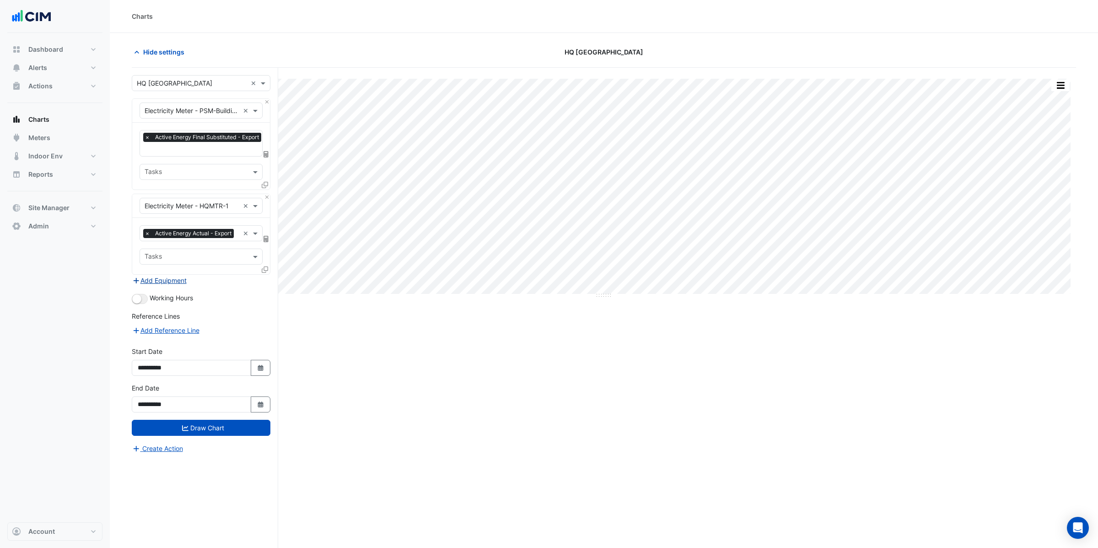
click at [153, 285] on button "Add Equipment" at bounding box center [159, 280] width 55 height 11
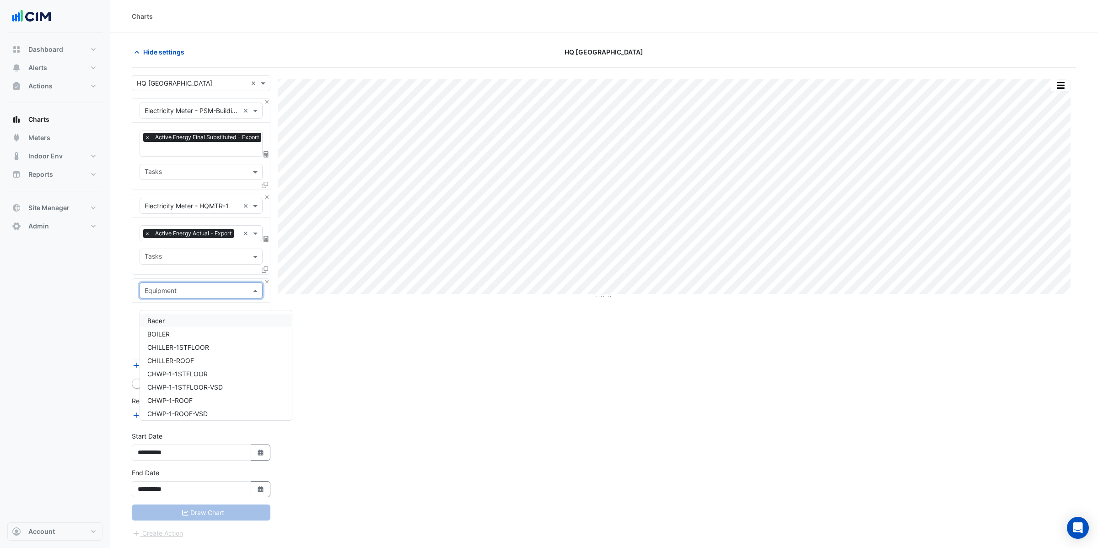
click at [167, 296] on input "text" at bounding box center [192, 291] width 95 height 10
type input "****"
click at [208, 359] on span "Electricity Meter - PSM-Panel H1-1" at bounding box center [198, 360] width 103 height 8
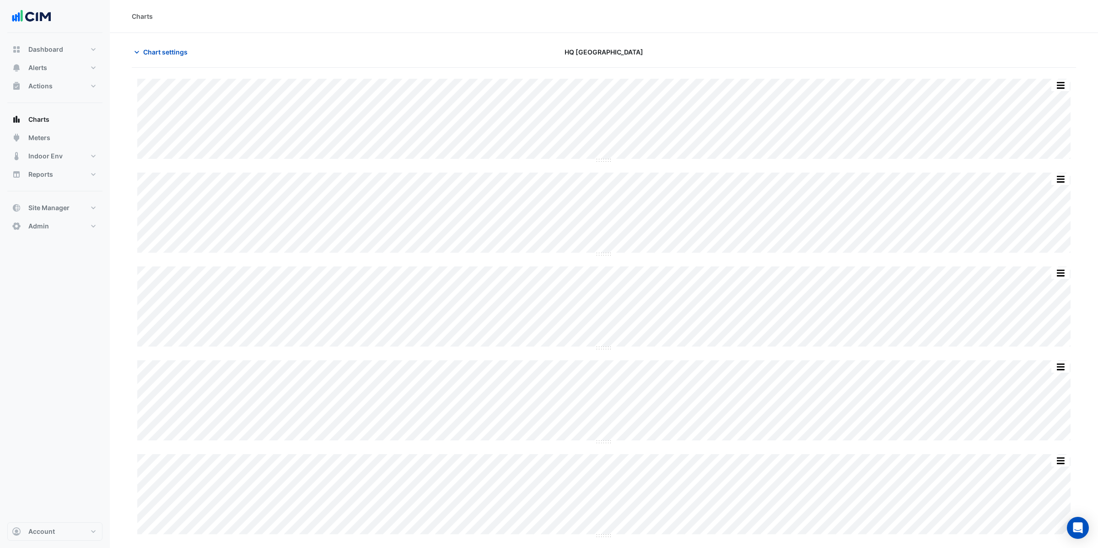
type input "**********"
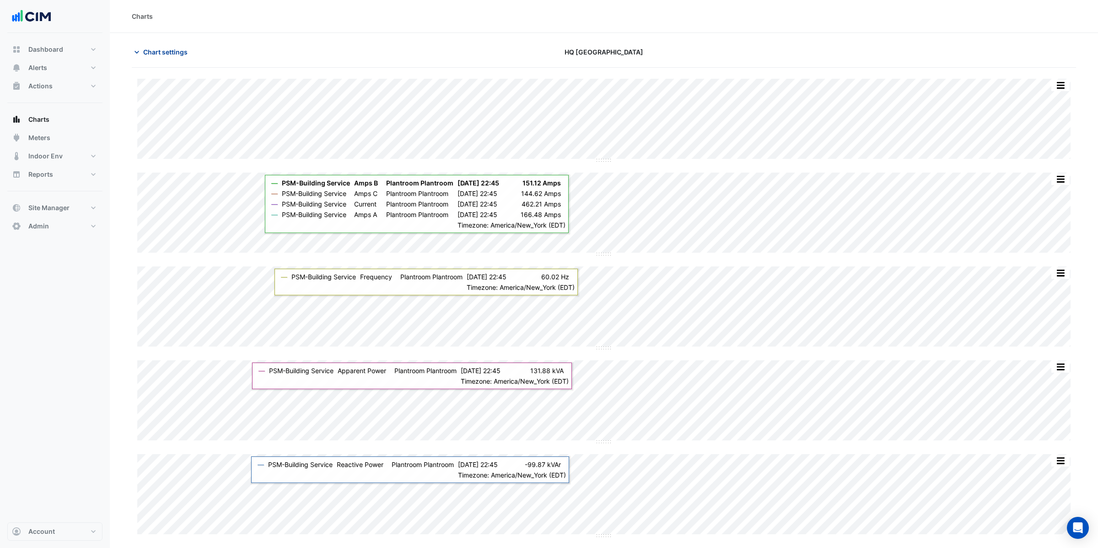
click at [156, 53] on span "Chart settings" at bounding box center [165, 52] width 44 height 10
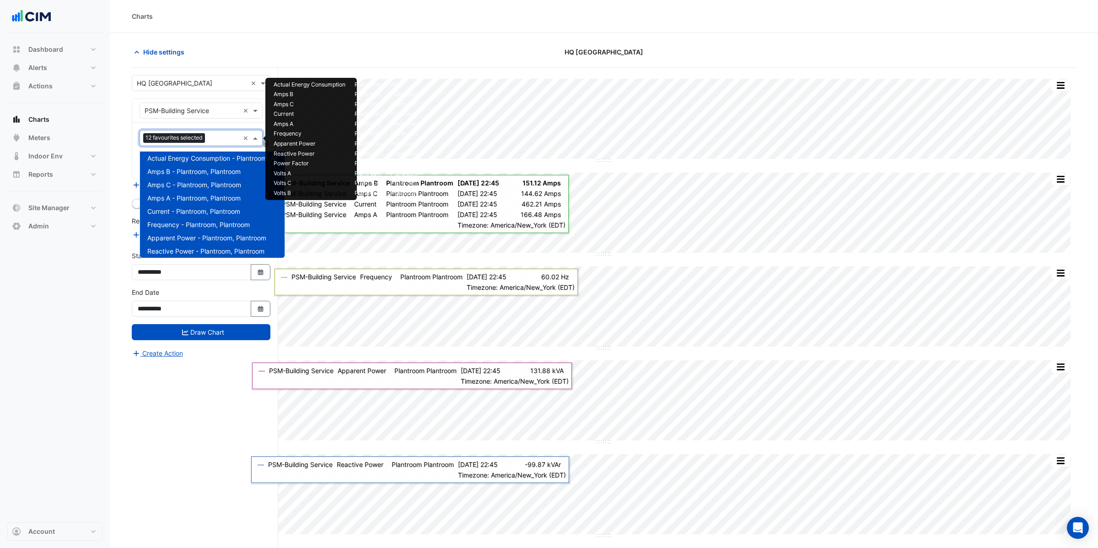
click at [210, 140] on input "text" at bounding box center [224, 139] width 31 height 10
click at [255, 110] on span at bounding box center [256, 111] width 11 height 10
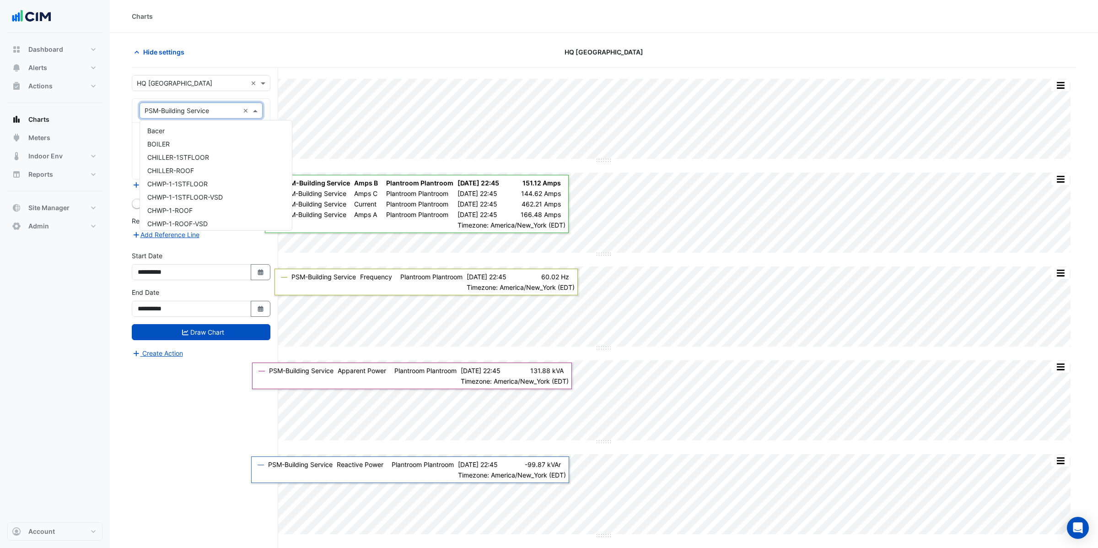
scroll to position [2044, 0]
click at [122, 127] on section "Hide settings HQ Charlotte Split All Split None Print Save as JPEG Save as PNG …" at bounding box center [604, 384] width 988 height 702
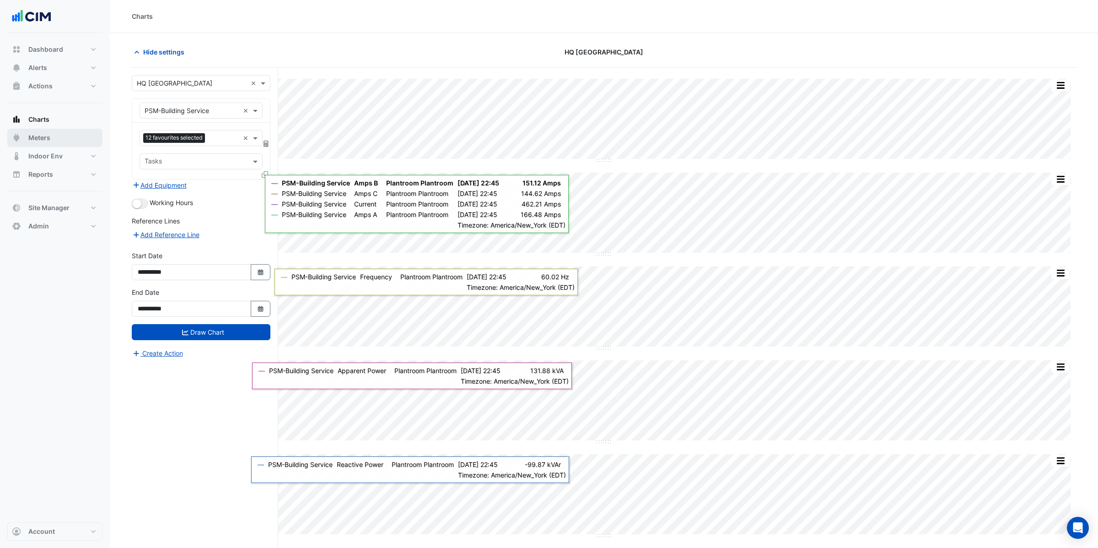
click at [42, 137] on span "Meters" at bounding box center [39, 137] width 22 height 9
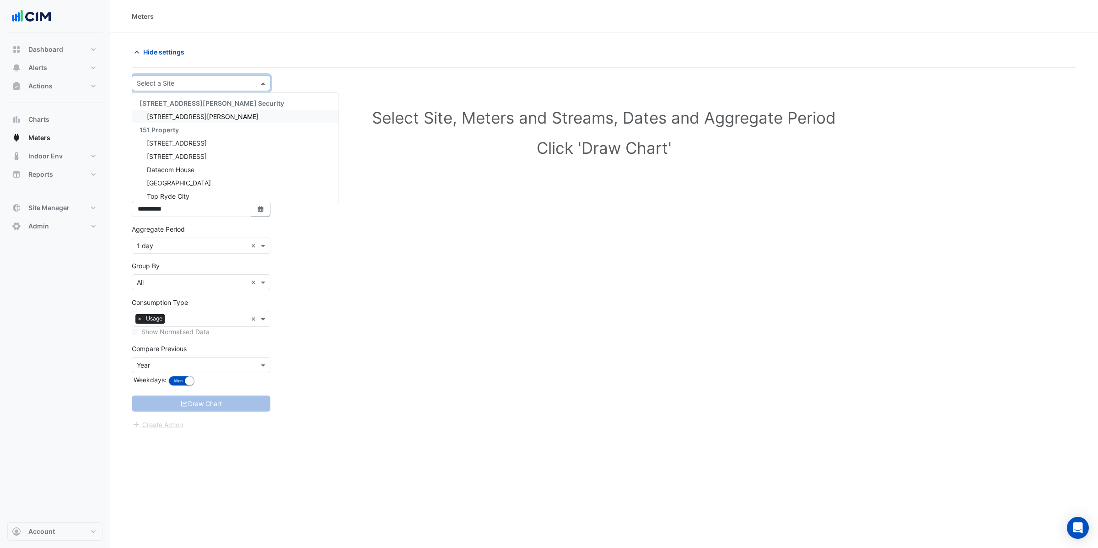
click at [231, 83] on input "text" at bounding box center [192, 84] width 110 height 10
type input "**"
click at [178, 113] on span "HQ [GEOGRAPHIC_DATA]" at bounding box center [184, 117] width 75 height 8
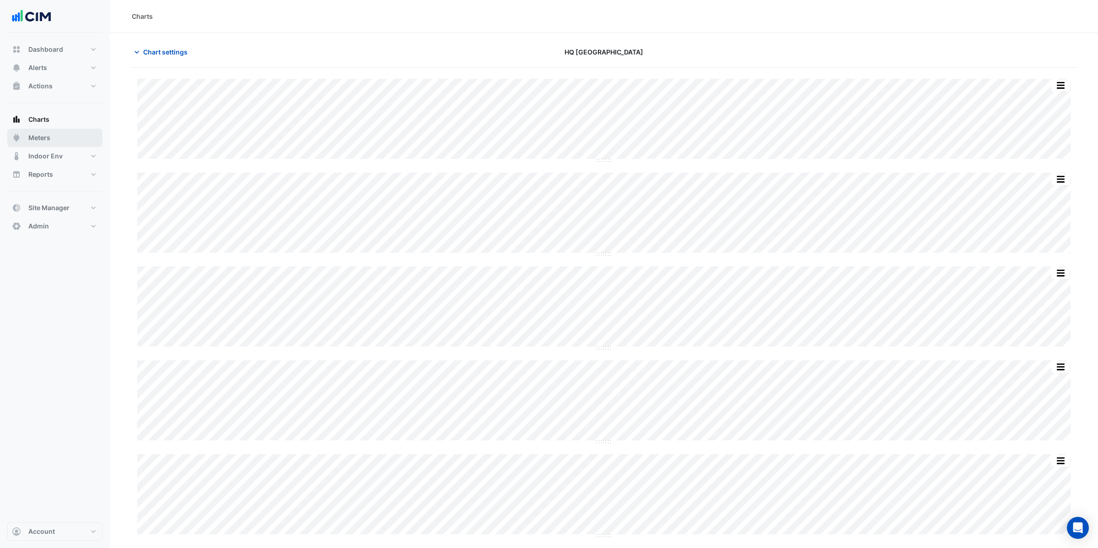
click at [36, 138] on span "Meters" at bounding box center [39, 137] width 22 height 9
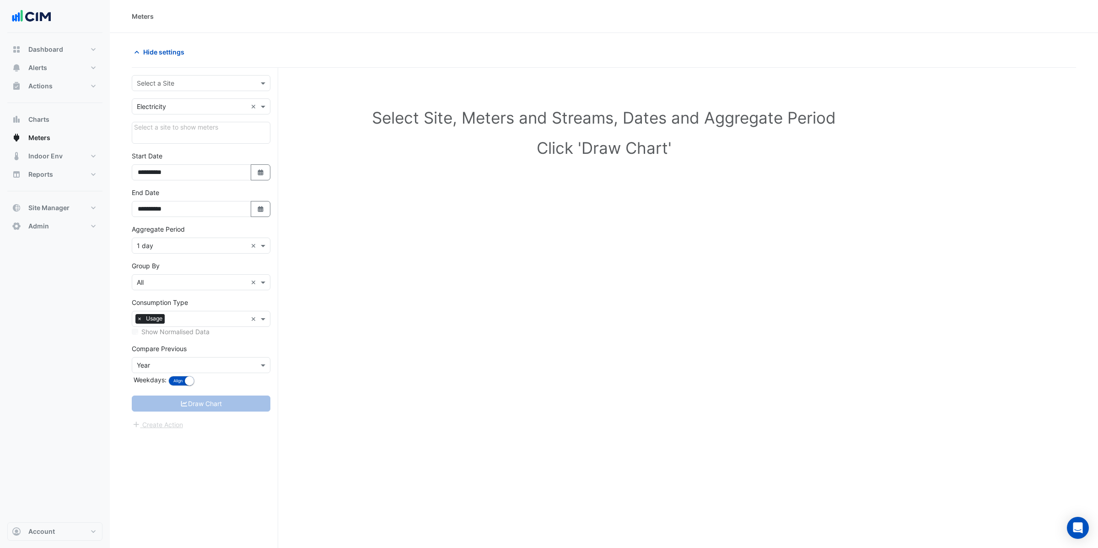
click at [160, 85] on input "text" at bounding box center [192, 84] width 110 height 10
type input "**"
click at [174, 117] on span "HQ [GEOGRAPHIC_DATA]" at bounding box center [184, 116] width 75 height 8
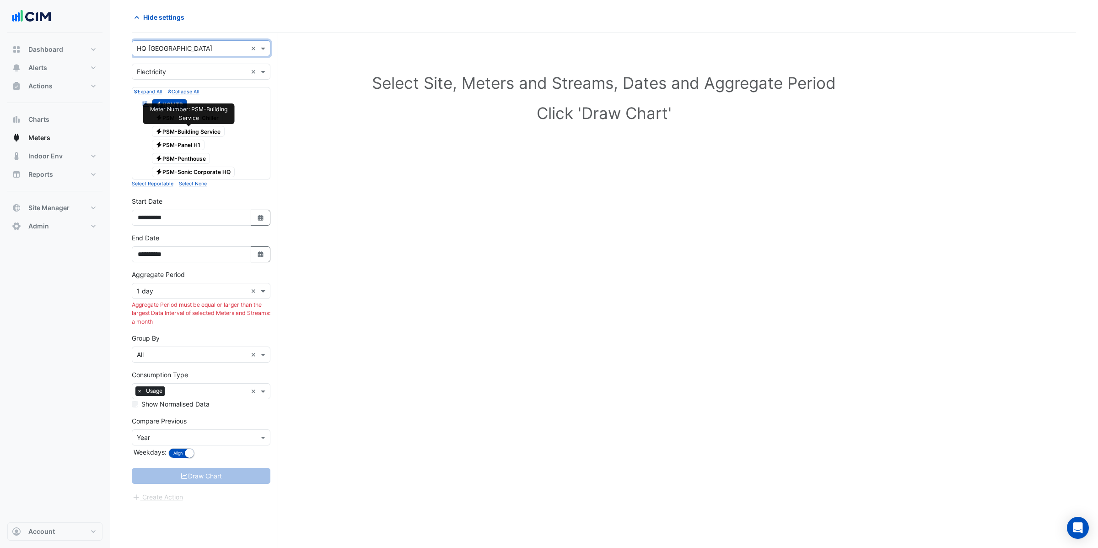
scroll to position [0, 0]
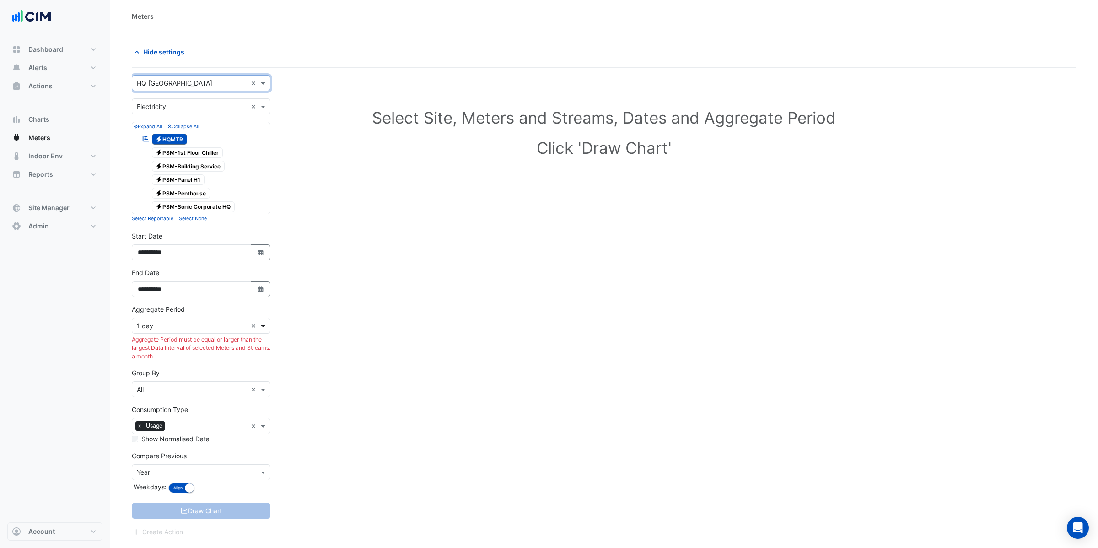
click at [262, 327] on span at bounding box center [263, 326] width 11 height 10
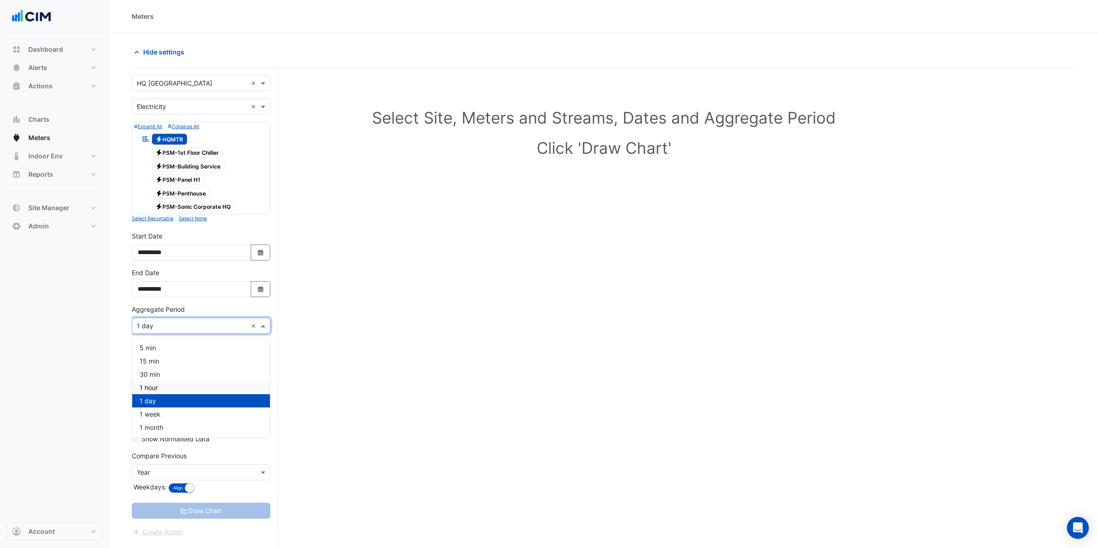
click at [163, 389] on div "1 hour" at bounding box center [201, 387] width 138 height 13
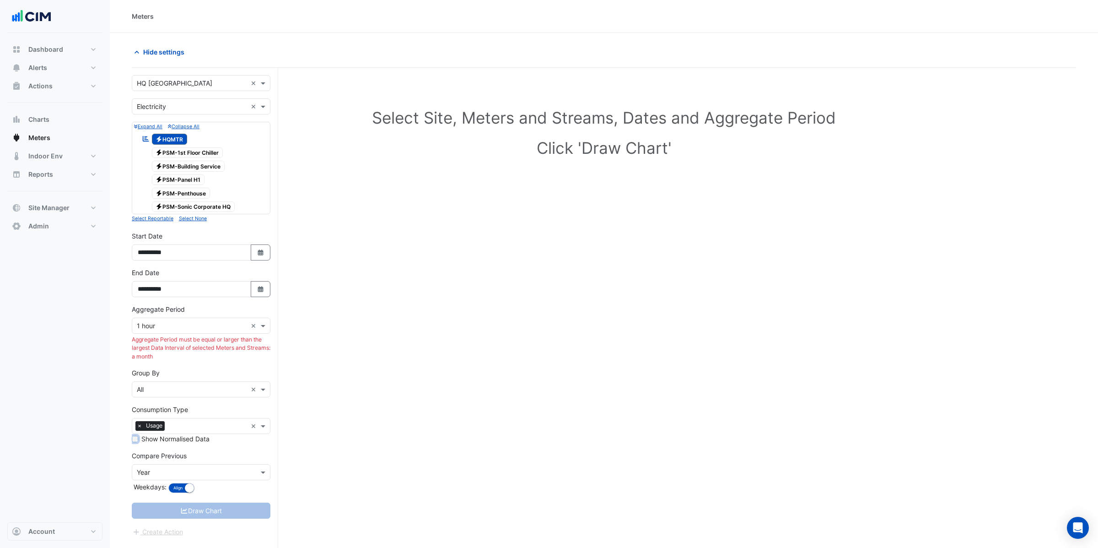
click at [140, 429] on span "×" at bounding box center [139, 425] width 8 height 9
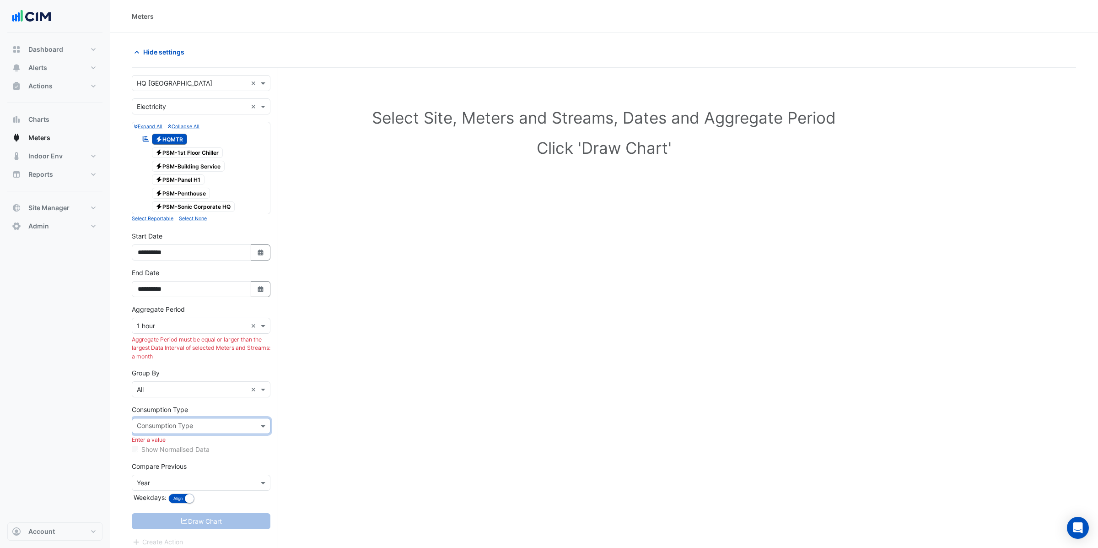
click at [140, 429] on input "text" at bounding box center [196, 427] width 118 height 10
click at [147, 452] on div "Usage" at bounding box center [201, 447] width 138 height 13
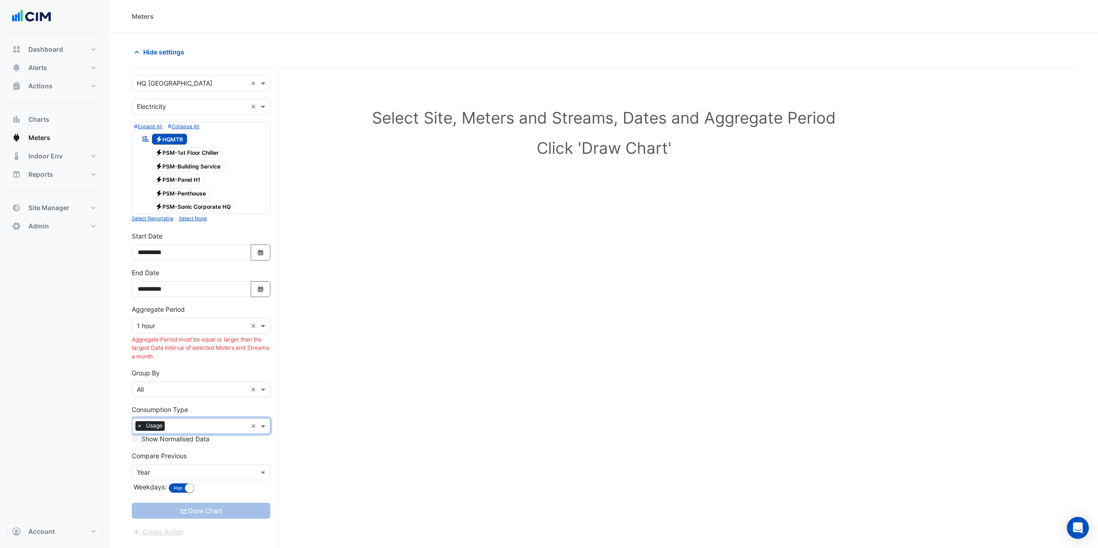
click at [175, 473] on input "text" at bounding box center [192, 473] width 110 height 10
click at [152, 385] on span "None" at bounding box center [148, 388] width 16 height 8
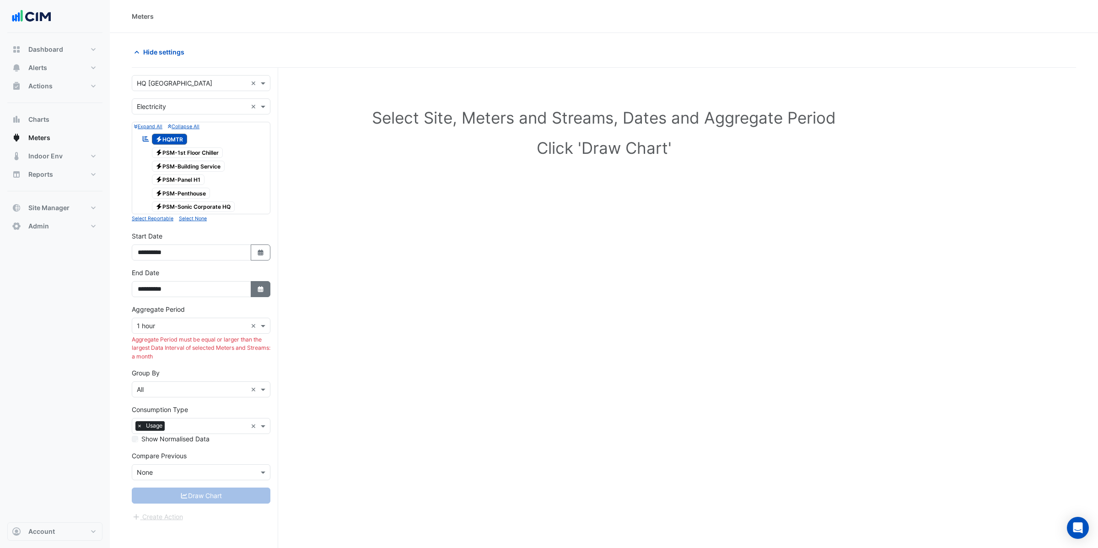
click at [257, 293] on fa-icon "Select Date" at bounding box center [261, 289] width 8 height 8
click at [235, 172] on span "Next month" at bounding box center [234, 170] width 7 height 7
select select "**"
click at [204, 261] on div "31" at bounding box center [206, 258] width 15 height 15
type input "**********"
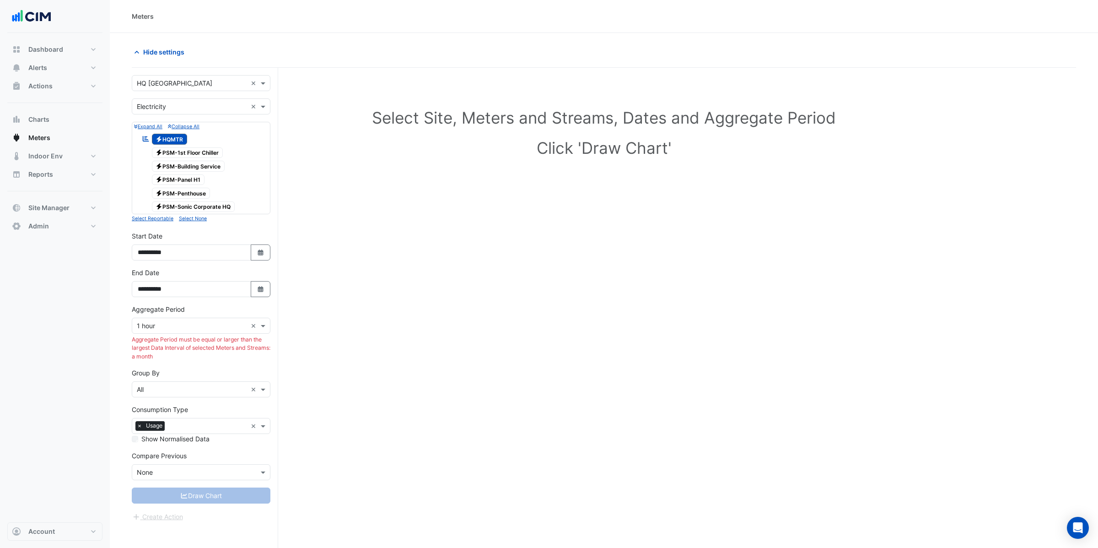
click at [160, 221] on small "Select Reportable" at bounding box center [153, 218] width 42 height 6
click at [187, 220] on small "Select None" at bounding box center [193, 218] width 28 height 6
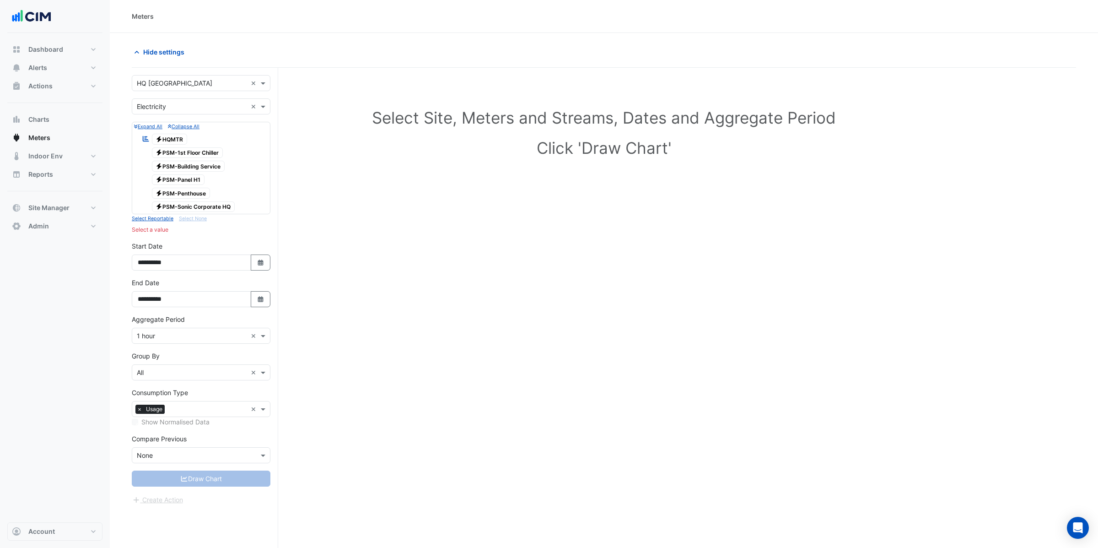
click at [161, 220] on small "Select Reportable" at bounding box center [153, 218] width 42 height 6
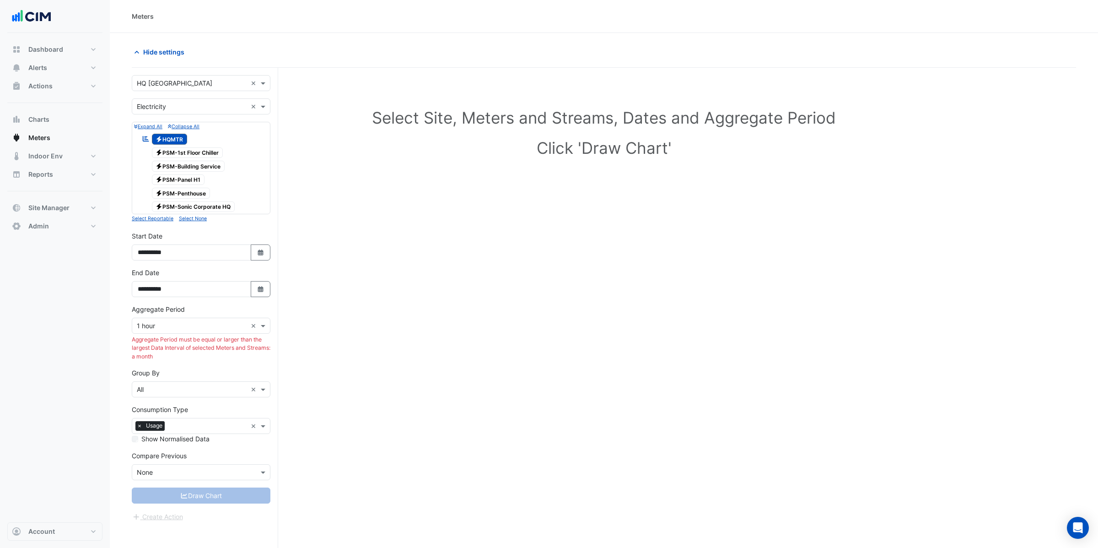
click at [188, 220] on small "Select None" at bounding box center [193, 218] width 28 height 6
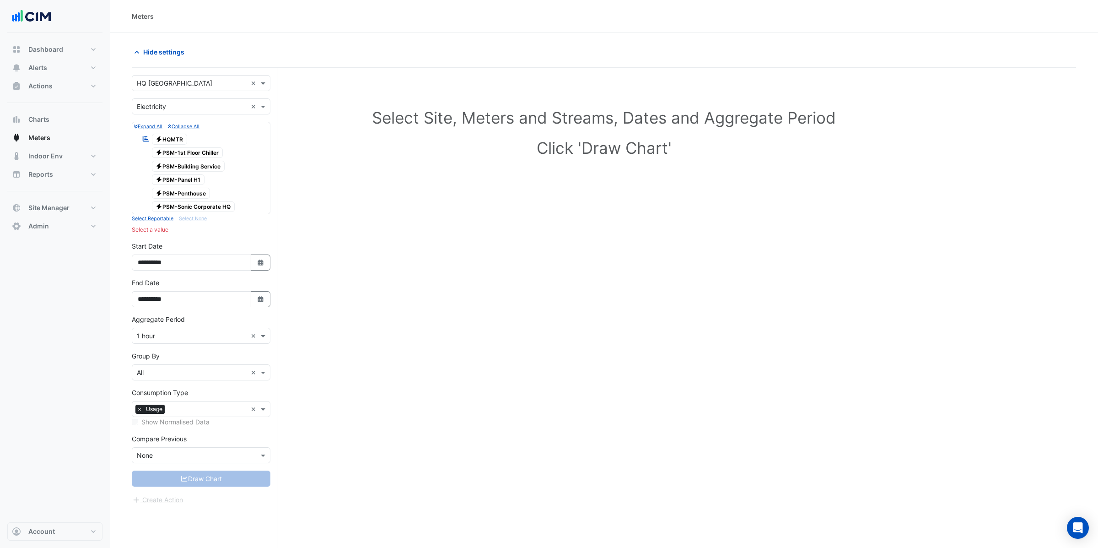
click at [163, 220] on small "Select Reportable" at bounding box center [153, 218] width 42 height 6
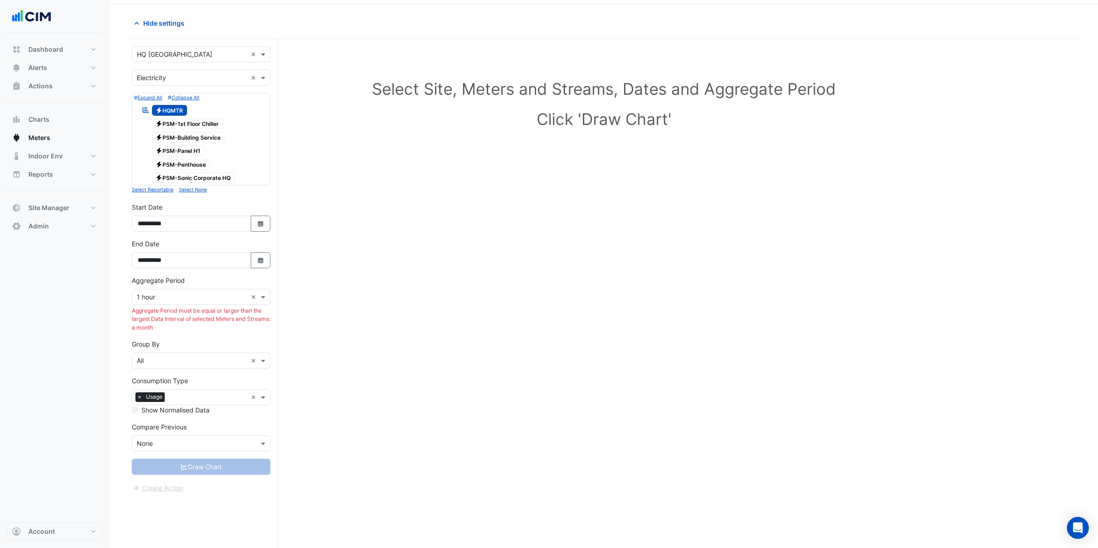
scroll to position [32, 0]
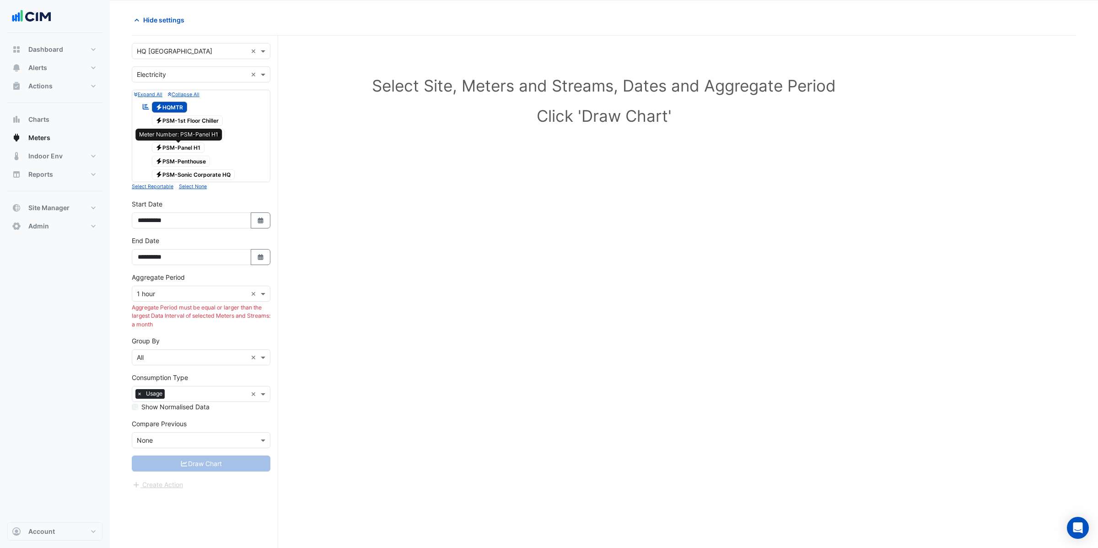
click at [183, 145] on span "Electricity PSM-Panel H1" at bounding box center [178, 147] width 53 height 11
click at [176, 110] on span "Electricity HQMTR" at bounding box center [170, 107] width 36 height 11
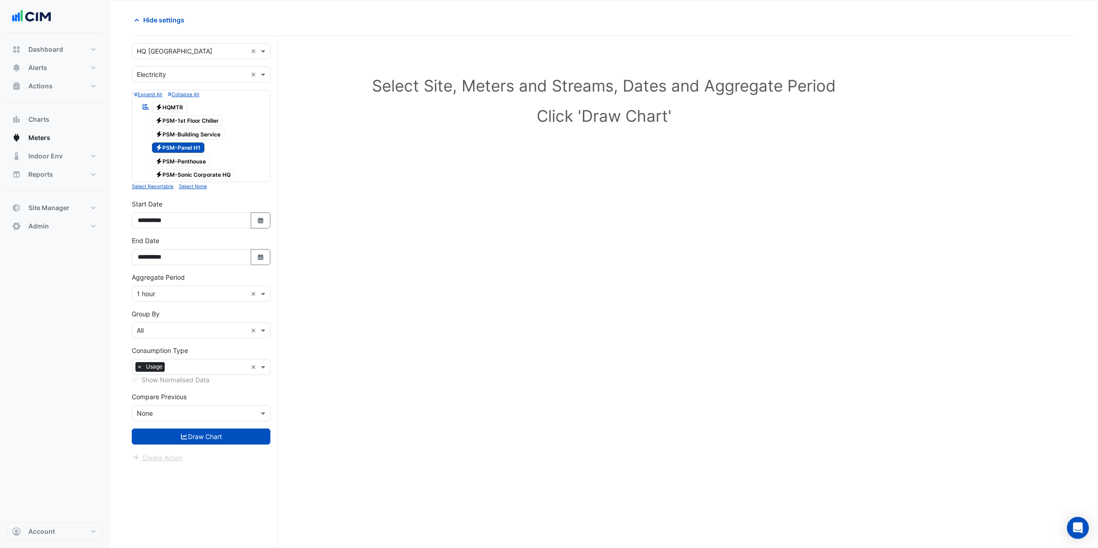
click at [180, 123] on span "Electricity PSM-1st Floor Chiller" at bounding box center [187, 120] width 71 height 11
click at [179, 133] on span "Electricity PSM-Building Service" at bounding box center [188, 134] width 73 height 11
click at [177, 161] on span "Electricity PSM-Penthouse" at bounding box center [181, 161] width 59 height 11
click at [177, 175] on span "Electricity PSM-Sonic Corporate HQ" at bounding box center [193, 174] width 83 height 11
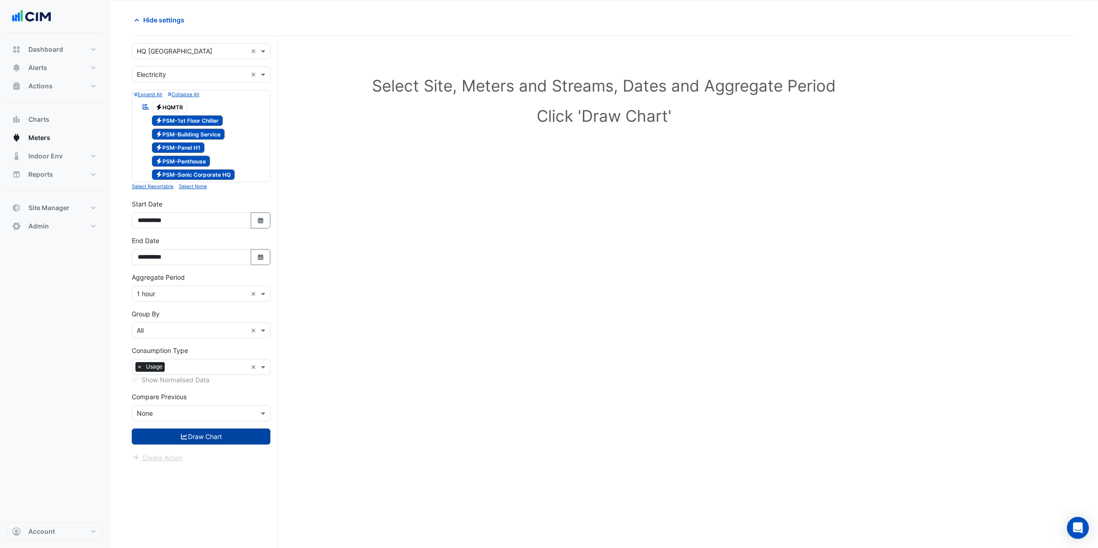
click at [207, 435] on button "Draw Chart" at bounding box center [201, 436] width 139 height 16
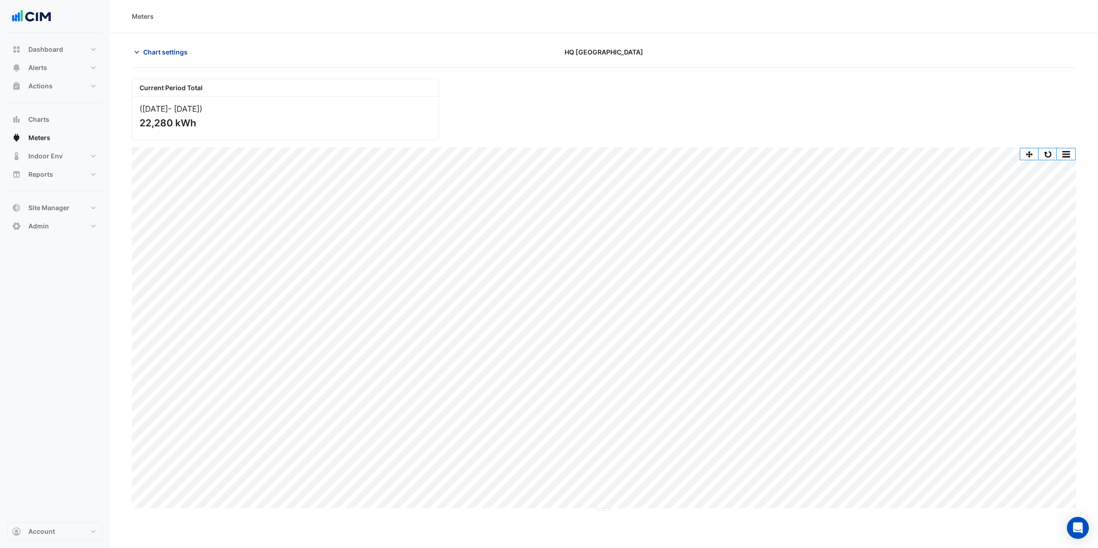
click at [149, 55] on span "Chart settings" at bounding box center [165, 52] width 44 height 10
